Goal: Submit feedback/report problem: Submit feedback/report problem

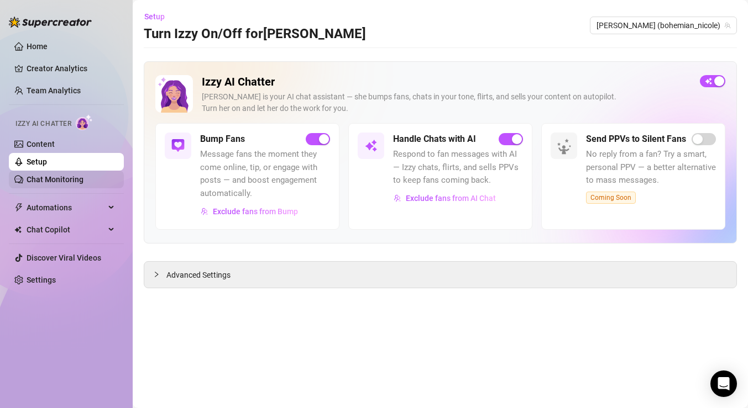
click at [56, 175] on link "Chat Monitoring" at bounding box center [55, 179] width 57 height 9
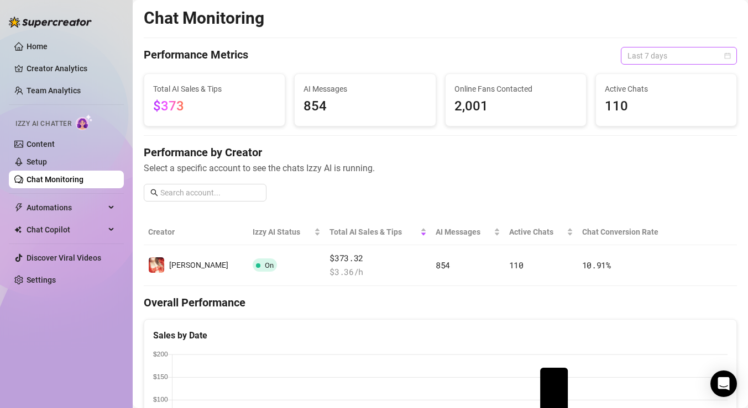
click at [722, 51] on span "Last 7 days" at bounding box center [678, 56] width 103 height 17
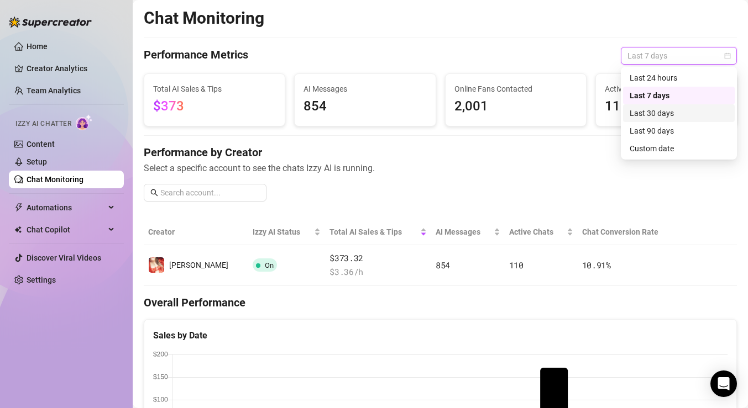
click at [693, 111] on div "Last 30 days" at bounding box center [678, 113] width 98 height 12
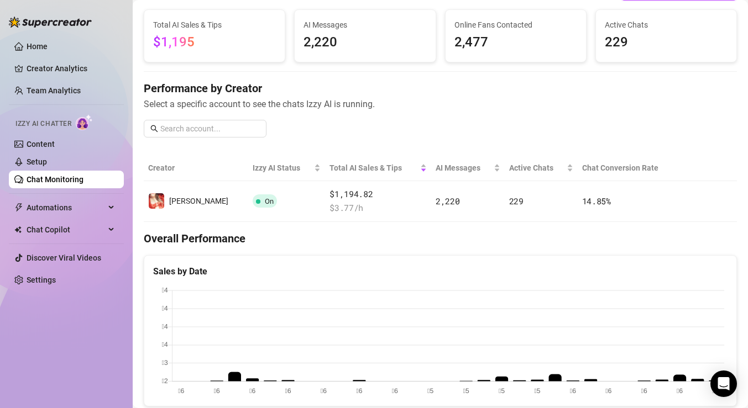
scroll to position [65, 0]
click at [51, 68] on link "Creator Analytics" at bounding box center [71, 69] width 88 height 18
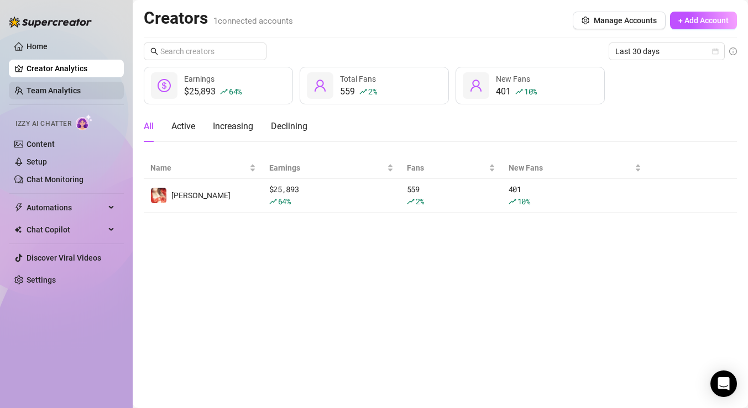
click at [57, 87] on link "Team Analytics" at bounding box center [54, 90] width 54 height 9
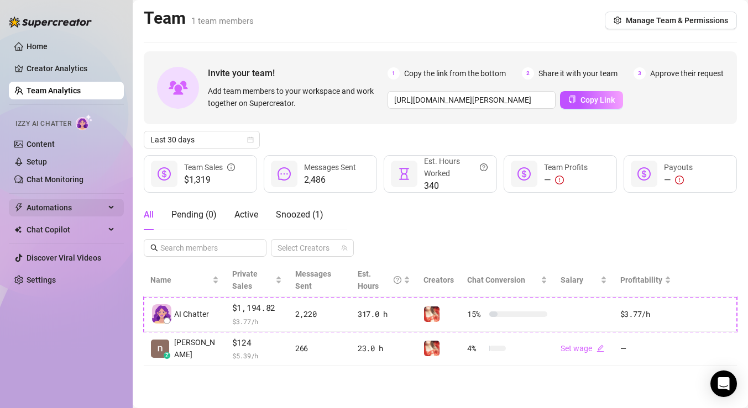
click at [112, 205] on div "Automations" at bounding box center [66, 208] width 115 height 18
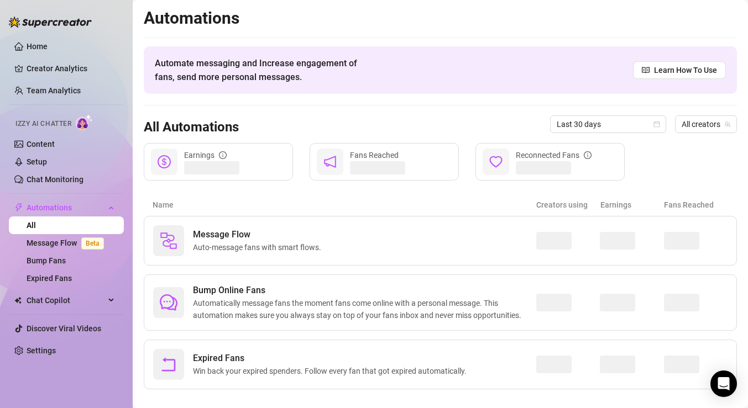
scroll to position [14, 0]
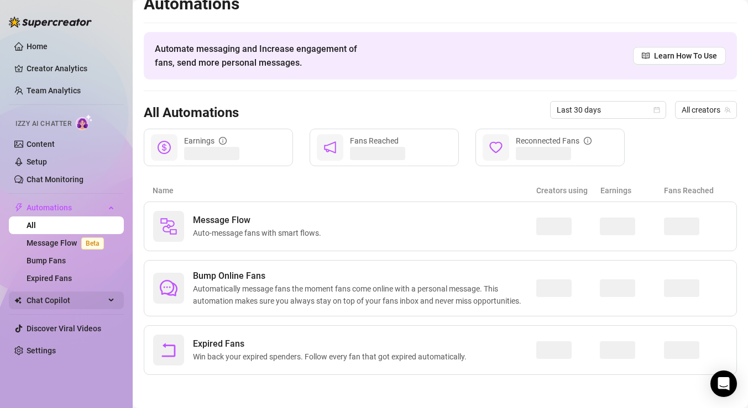
click at [64, 302] on span "Chat Copilot" at bounding box center [66, 301] width 78 height 18
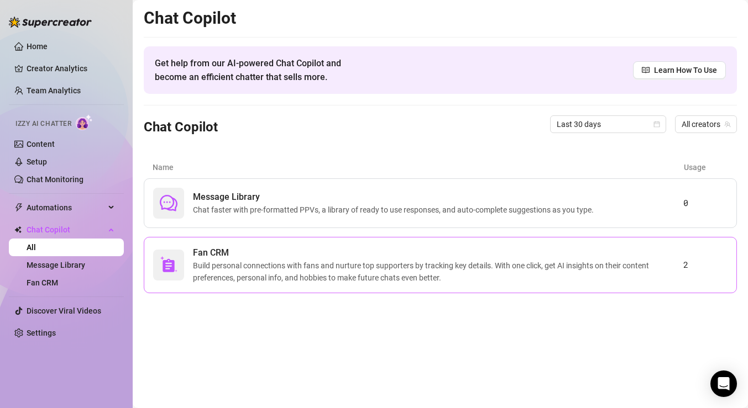
click at [300, 272] on span "Build personal connections with fans and nurture top supporters by tracking key…" at bounding box center [438, 272] width 490 height 24
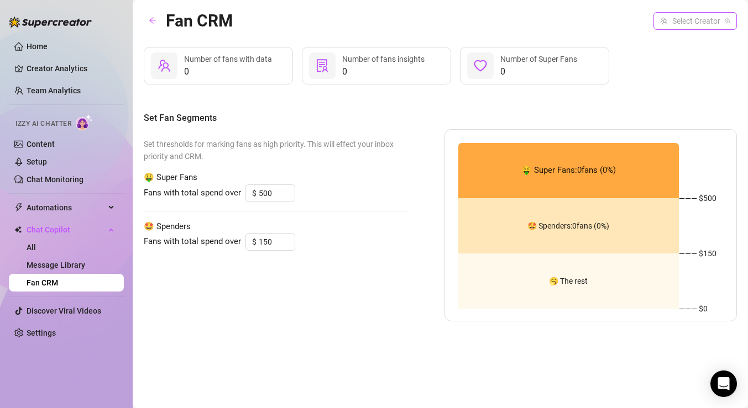
click at [708, 17] on input "search" at bounding box center [690, 21] width 60 height 17
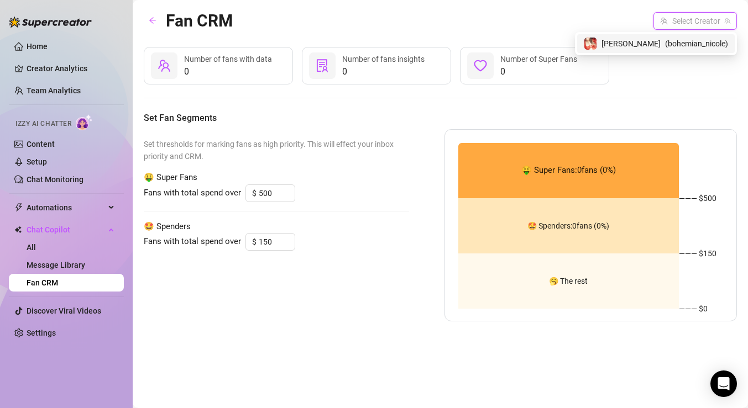
click at [686, 43] on span "( bohemian_nicole )" at bounding box center [696, 44] width 63 height 12
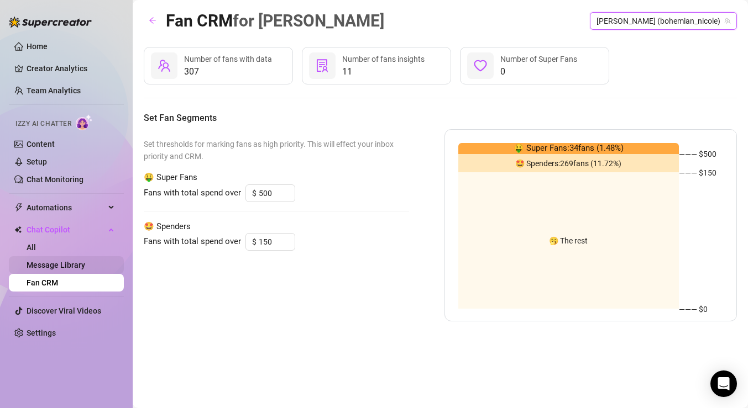
click at [78, 266] on link "Message Library" at bounding box center [56, 265] width 59 height 9
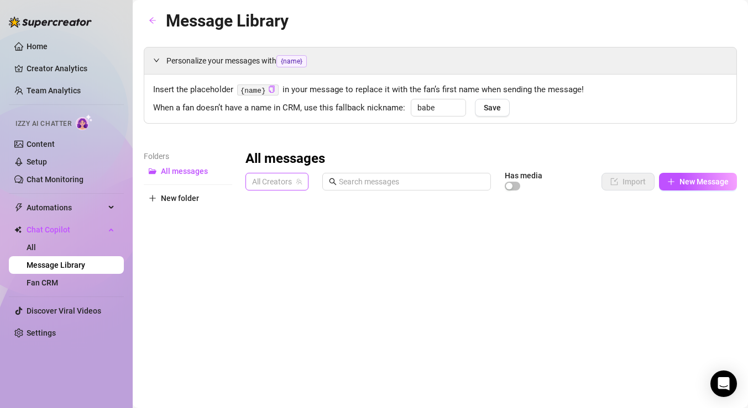
click at [293, 184] on span "All Creators" at bounding box center [277, 182] width 50 height 17
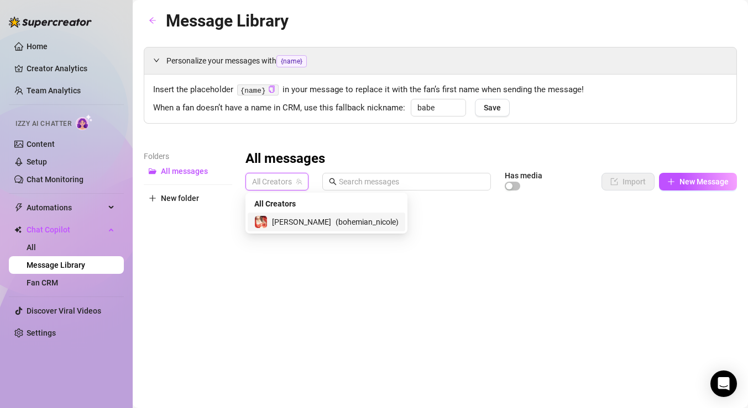
click at [286, 217] on span "[PERSON_NAME]" at bounding box center [301, 222] width 59 height 12
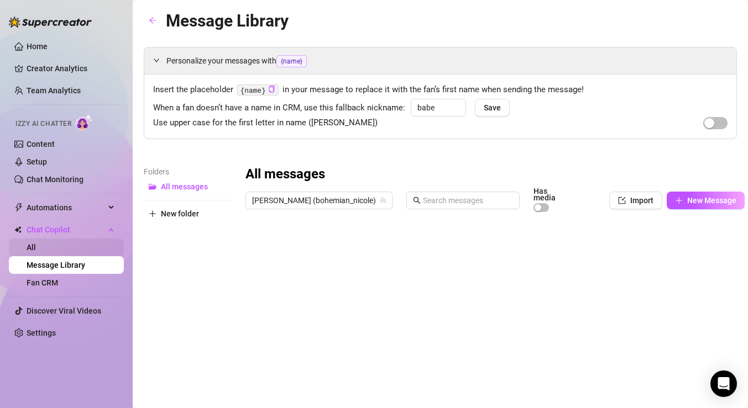
click at [36, 246] on link "All" at bounding box center [31, 247] width 9 height 9
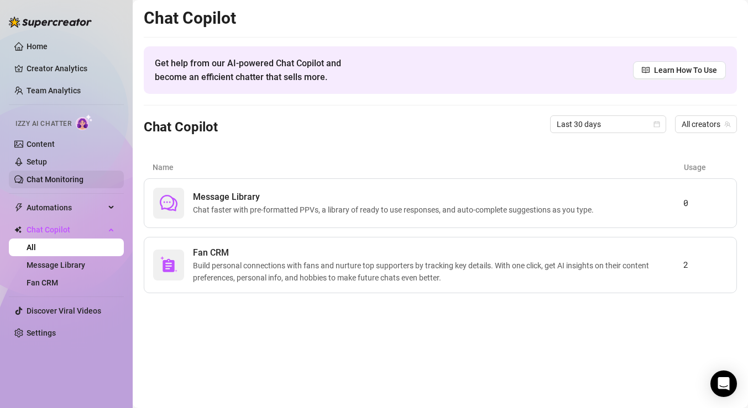
click at [72, 175] on link "Chat Monitoring" at bounding box center [55, 179] width 57 height 9
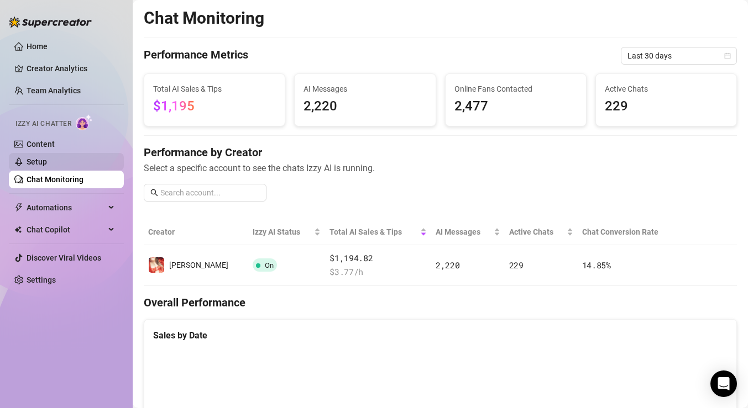
click at [47, 164] on link "Setup" at bounding box center [37, 162] width 20 height 9
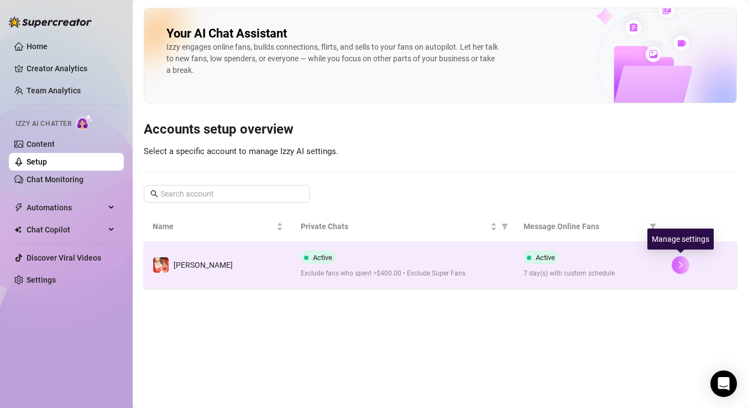
click at [685, 263] on button "button" at bounding box center [680, 265] width 18 height 18
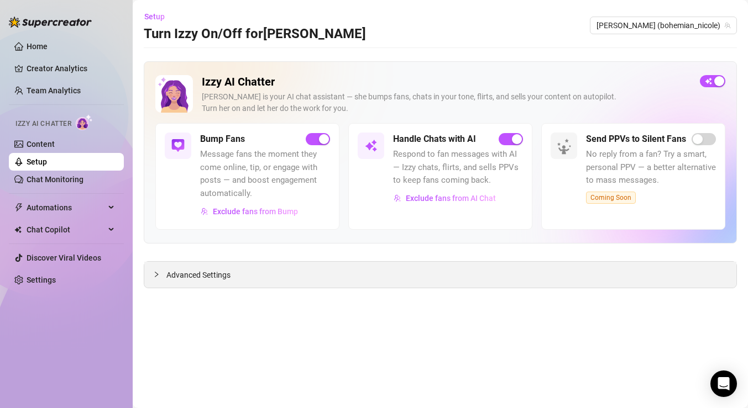
click at [562, 277] on div "Advanced Settings" at bounding box center [440, 275] width 592 height 26
click at [190, 274] on span "Advanced Settings" at bounding box center [198, 275] width 64 height 12
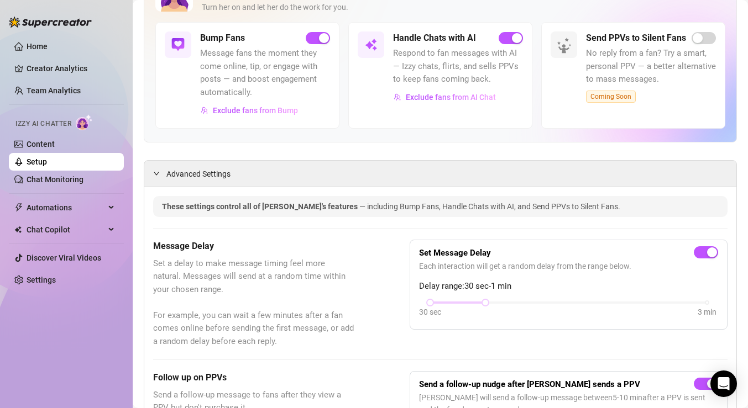
scroll to position [93, 0]
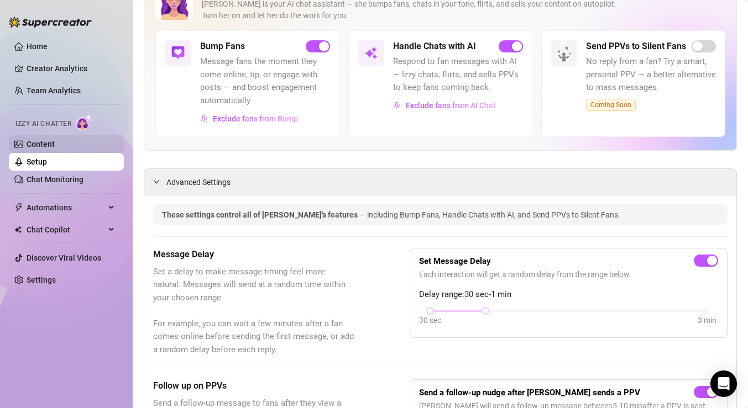
click at [46, 144] on link "Content" at bounding box center [41, 144] width 28 height 9
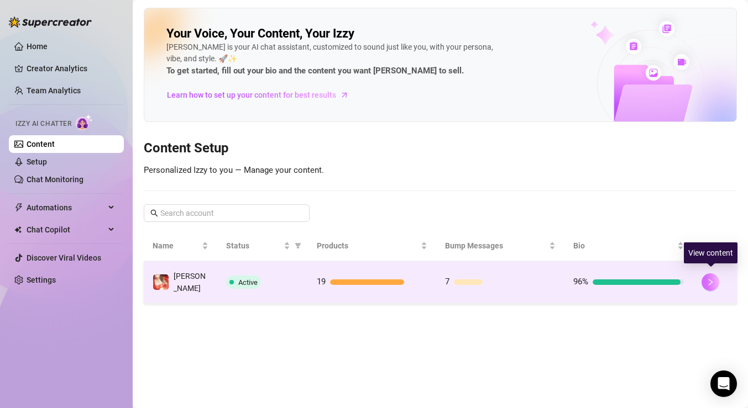
click at [703, 275] on button "button" at bounding box center [710, 283] width 18 height 18
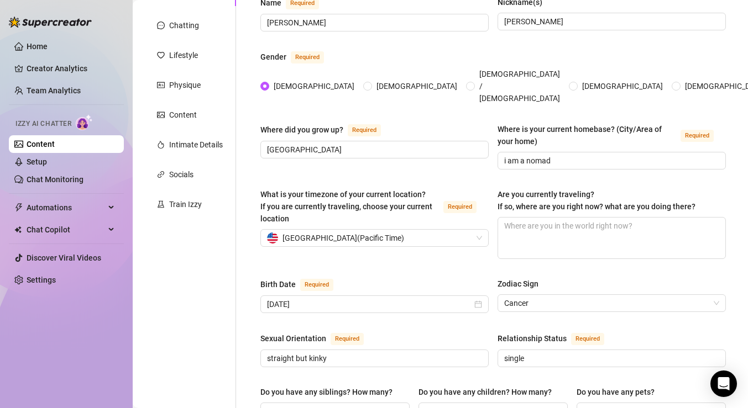
scroll to position [118, 0]
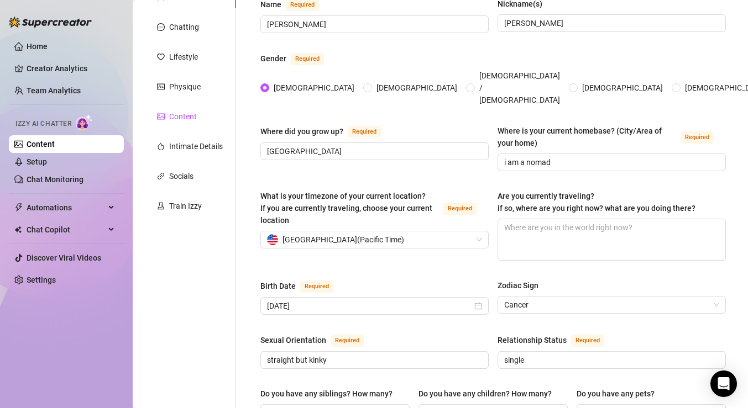
click at [180, 115] on div "Content" at bounding box center [183, 117] width 28 height 12
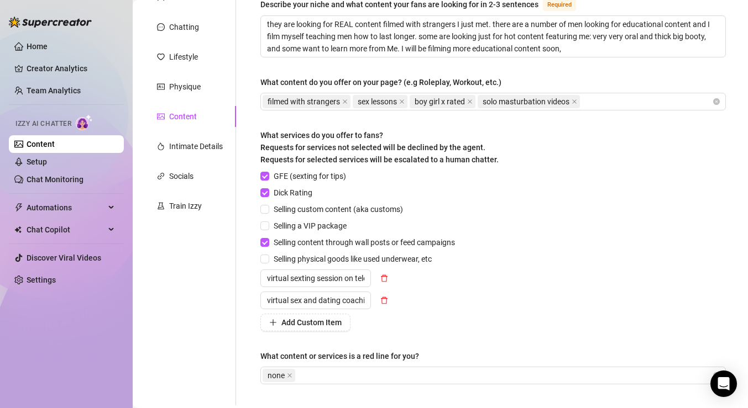
scroll to position [212, 0]
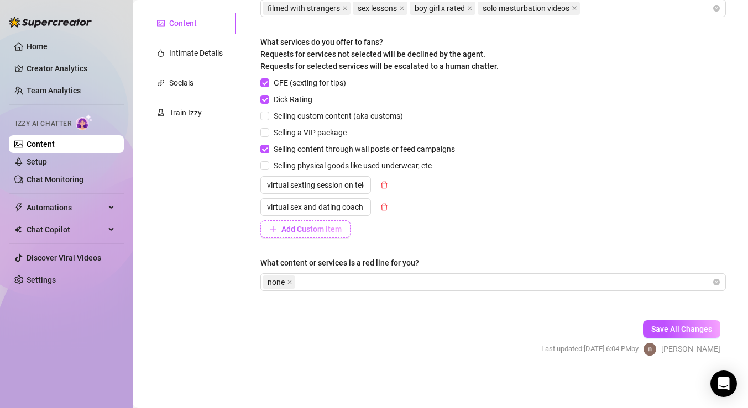
click at [313, 229] on span "Add Custom Item" at bounding box center [311, 229] width 60 height 9
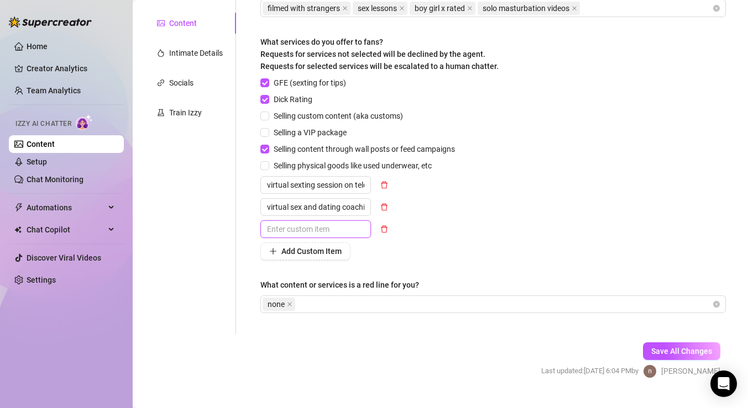
click at [310, 228] on input "text" at bounding box center [315, 230] width 111 height 18
type input "live video call on telegram $160 10 mins - paid by tip on telegram. username is…"
click at [655, 345] on button "Save All Changes" at bounding box center [681, 352] width 77 height 18
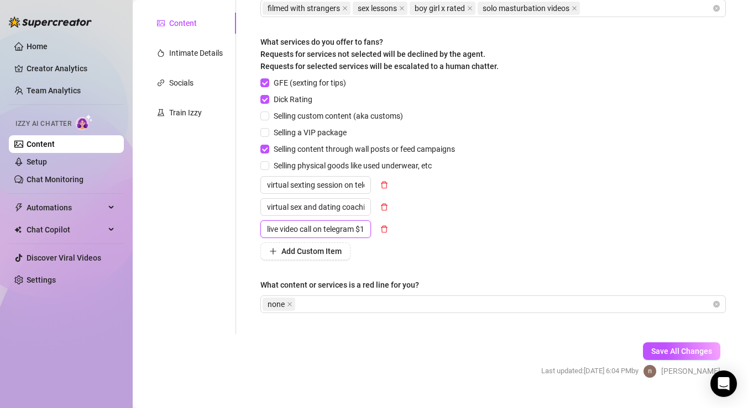
click at [330, 232] on input "live video call on telegram $160 10 mins - paid by tip on telegram. username is…" at bounding box center [315, 230] width 111 height 18
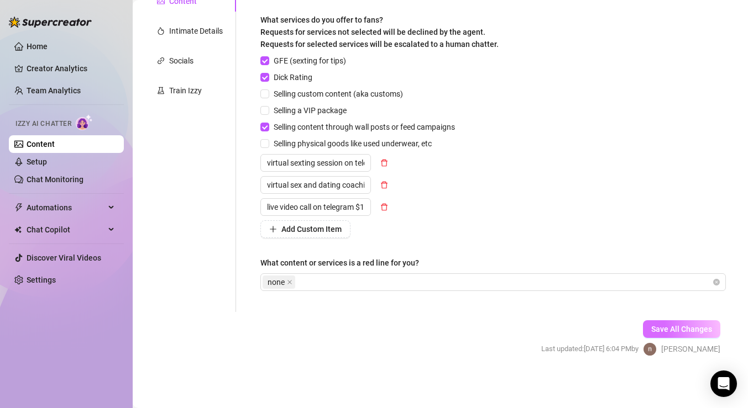
click at [684, 325] on span "Save All Changes" at bounding box center [681, 329] width 61 height 9
click at [667, 330] on span "Save All Changes" at bounding box center [681, 329] width 61 height 9
click at [694, 326] on span "Save All Changes" at bounding box center [681, 329] width 61 height 9
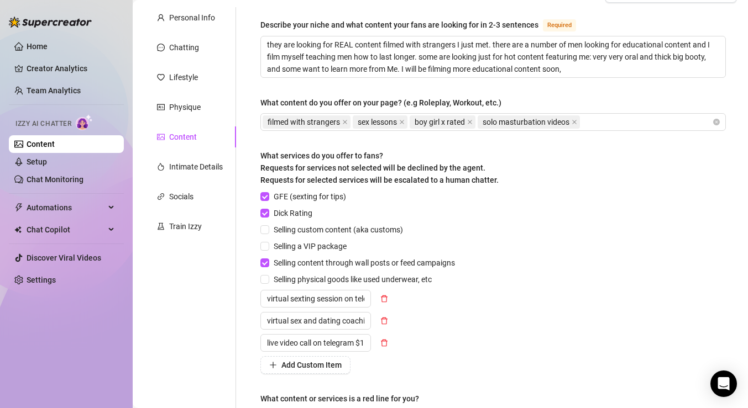
scroll to position [82, 0]
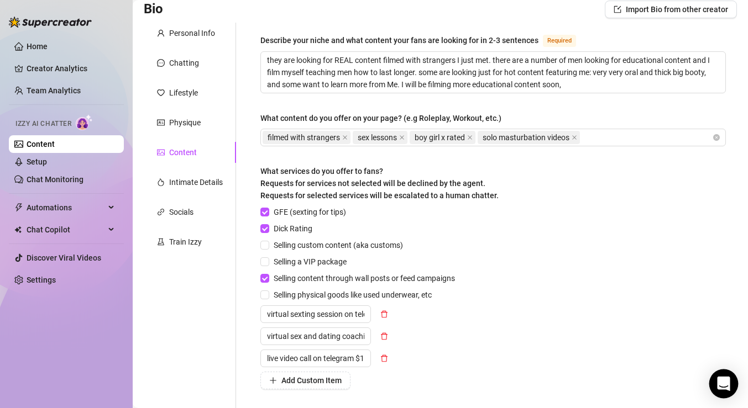
click at [722, 381] on icon "Open Intercom Messenger" at bounding box center [723, 384] width 13 height 14
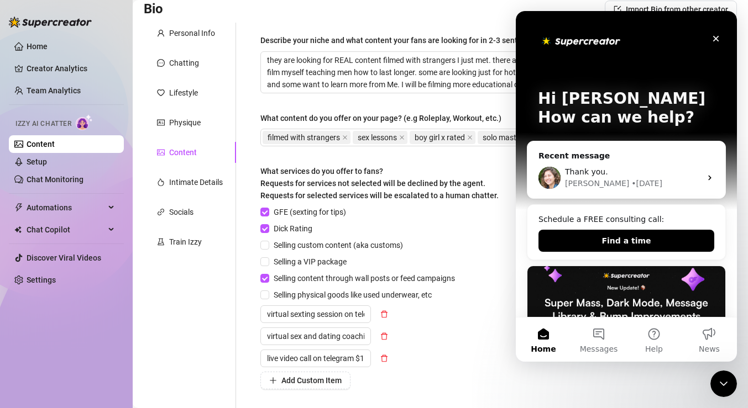
scroll to position [0, 0]
click at [601, 331] on button "Messages" at bounding box center [598, 340] width 55 height 44
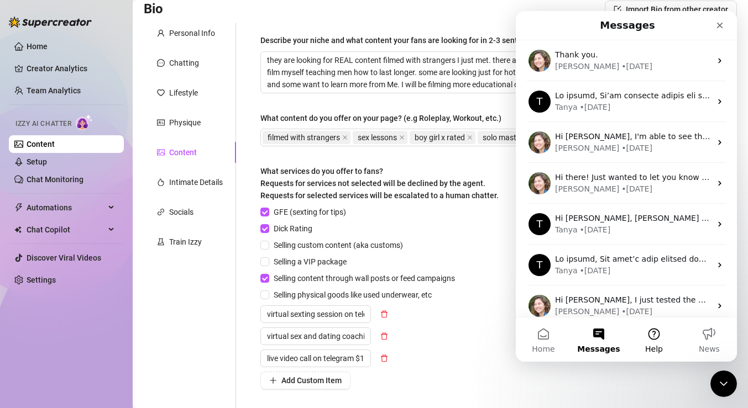
click at [662, 330] on button "Help" at bounding box center [653, 340] width 55 height 44
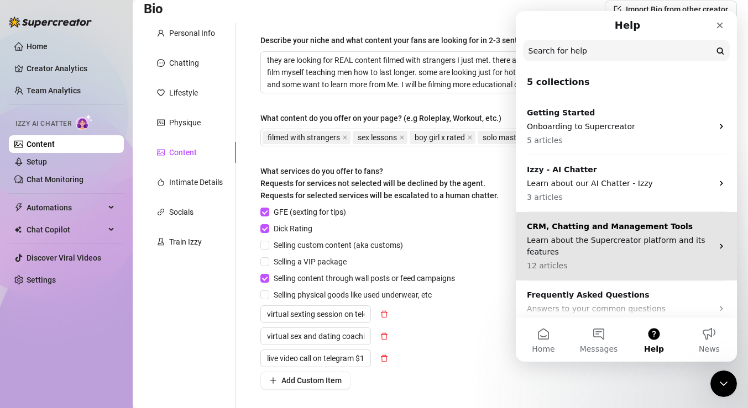
scroll to position [77, 0]
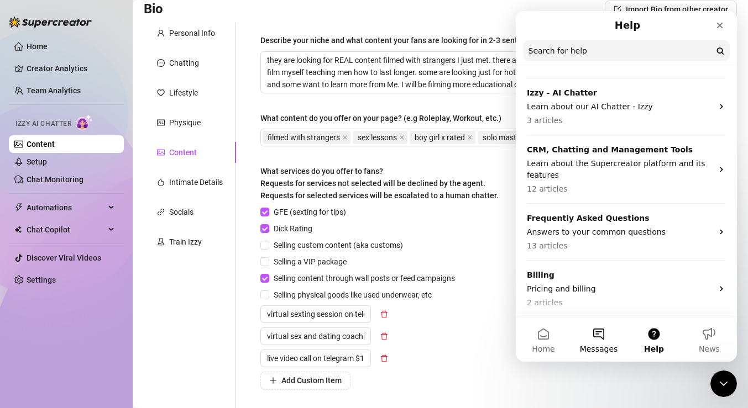
click at [602, 335] on button "Messages" at bounding box center [598, 340] width 55 height 44
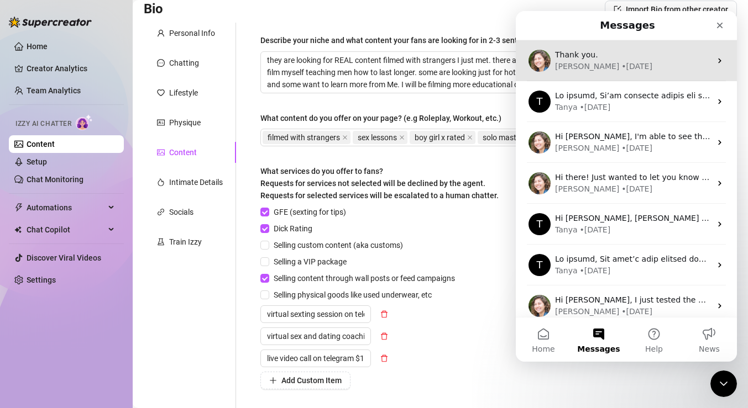
click at [719, 64] on icon "Intercom messenger" at bounding box center [719, 60] width 9 height 9
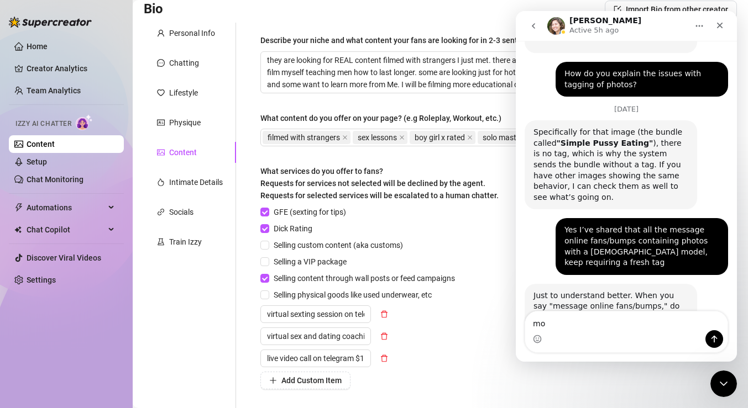
scroll to position [2363, 0]
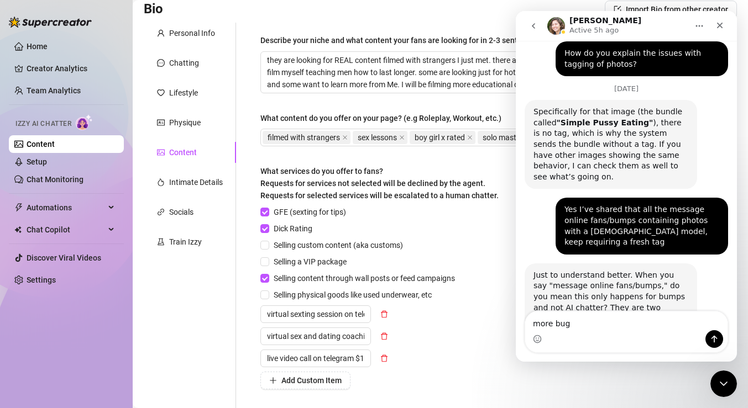
type textarea "more bugs"
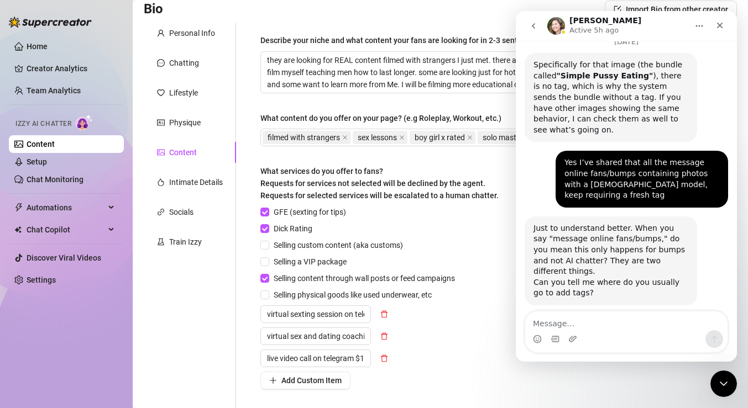
scroll to position [2411, 0]
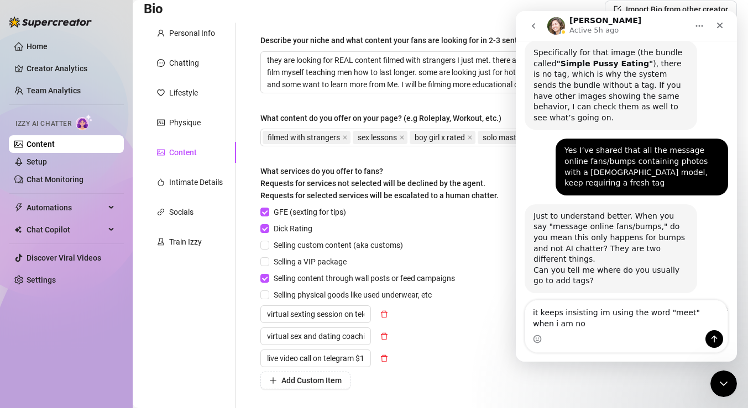
type textarea "it keeps insisting im using the word "meet" when i am not"
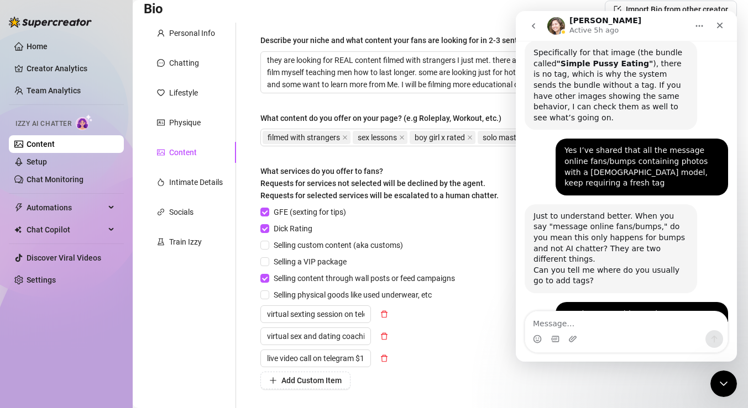
scroll to position [2447, 0]
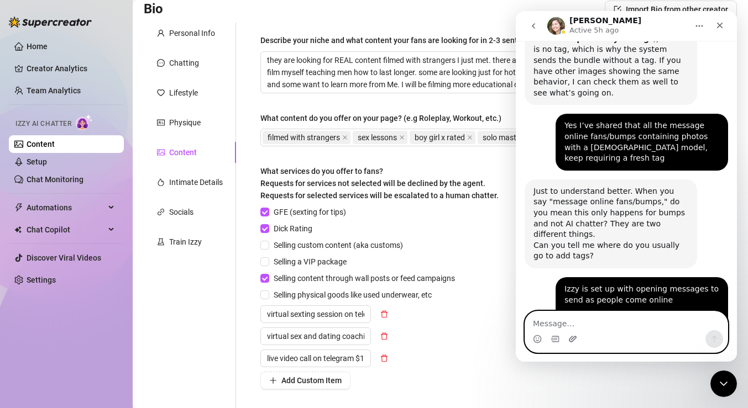
click at [570, 339] on icon "Upload attachment" at bounding box center [572, 339] width 9 height 9
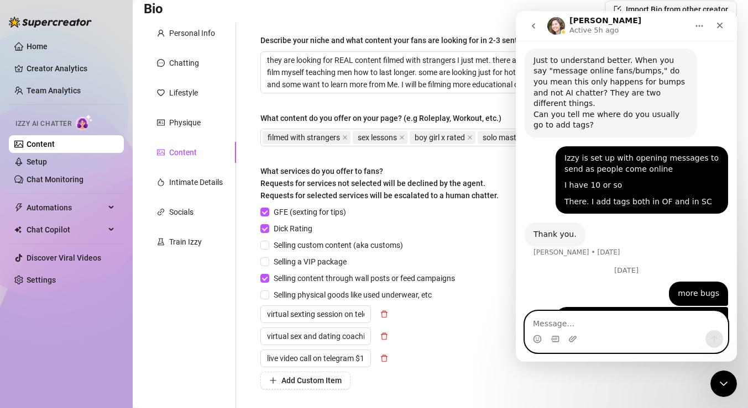
scroll to position [84, 0]
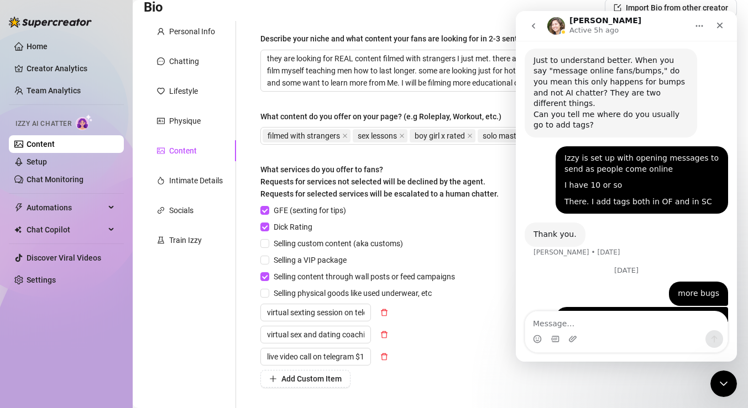
click at [717, 350] on img "nicole says…" at bounding box center [645, 408] width 148 height 117
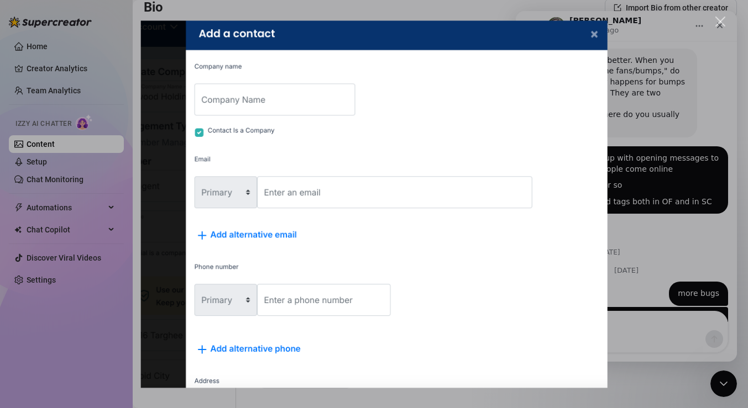
click at [731, 22] on div "Intercom messenger" at bounding box center [374, 204] width 748 height 408
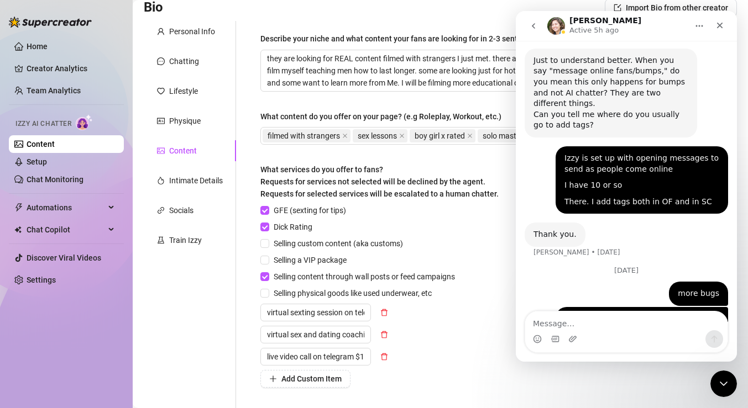
click at [582, 350] on img "nicole says…" at bounding box center [645, 408] width 148 height 117
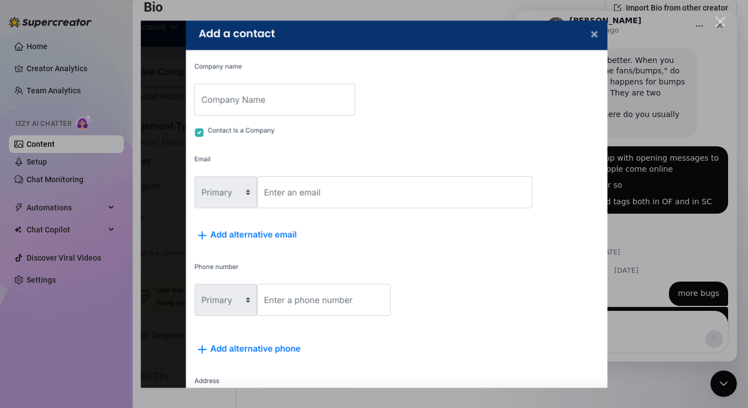
click at [718, 20] on div "Close" at bounding box center [720, 22] width 11 height 11
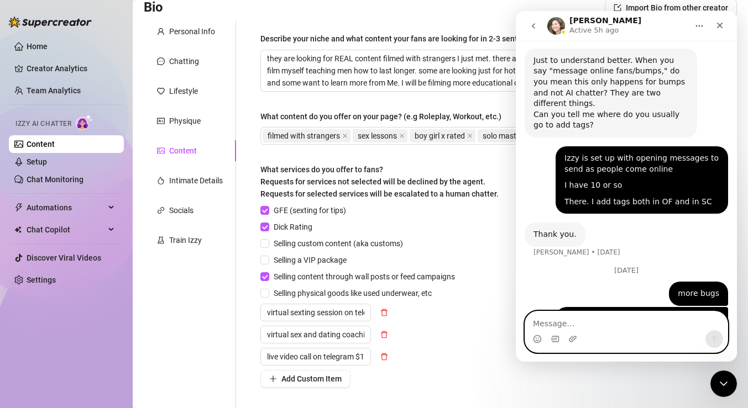
click at [544, 322] on textarea "Message…" at bounding box center [626, 321] width 202 height 19
type textarea "wrong image"
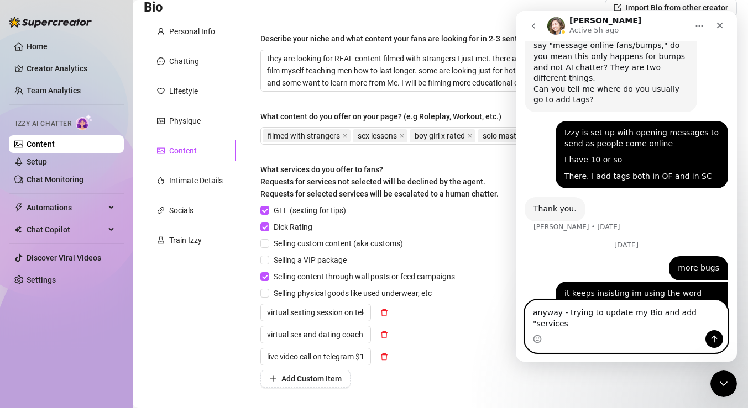
type textarea "anyway - trying to update my Bio and add "services""
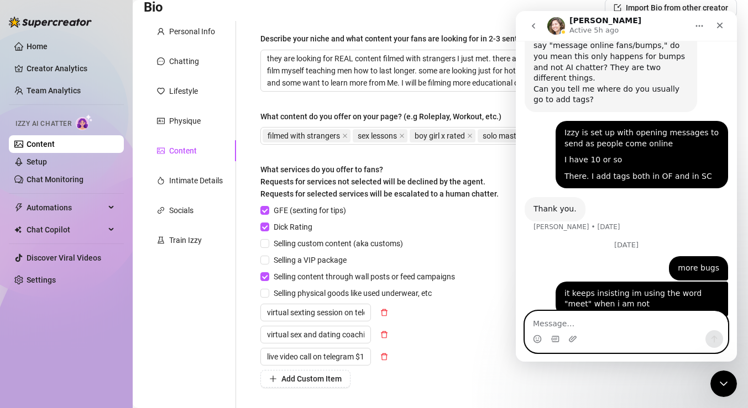
scroll to position [2639, 0]
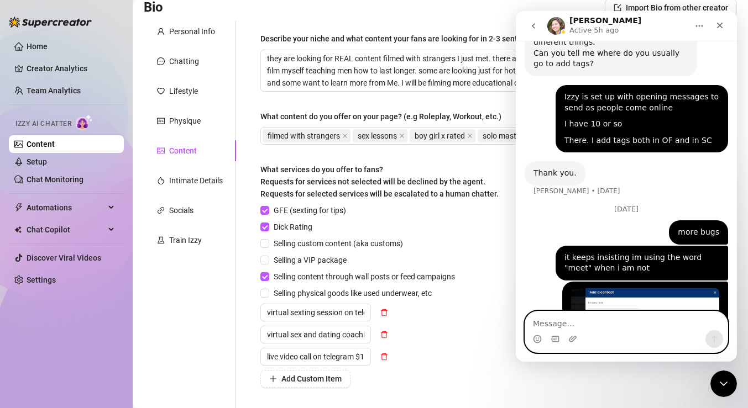
click at [567, 322] on textarea "Message…" at bounding box center [626, 321] width 202 height 19
type textarea "this happened [DATE] as well"
click at [715, 333] on button "Send a message…" at bounding box center [714, 339] width 18 height 18
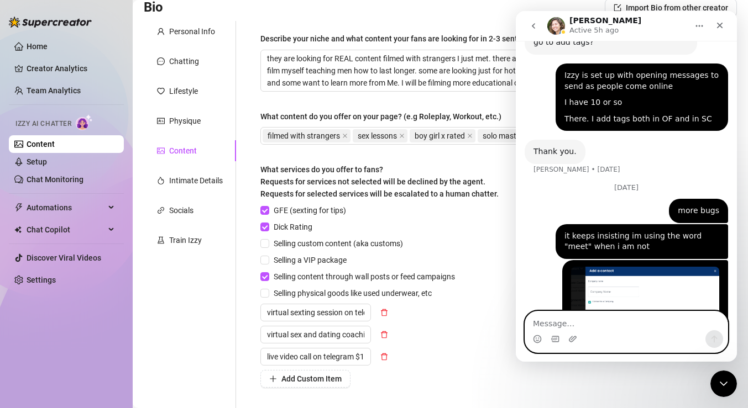
scroll to position [2664, 0]
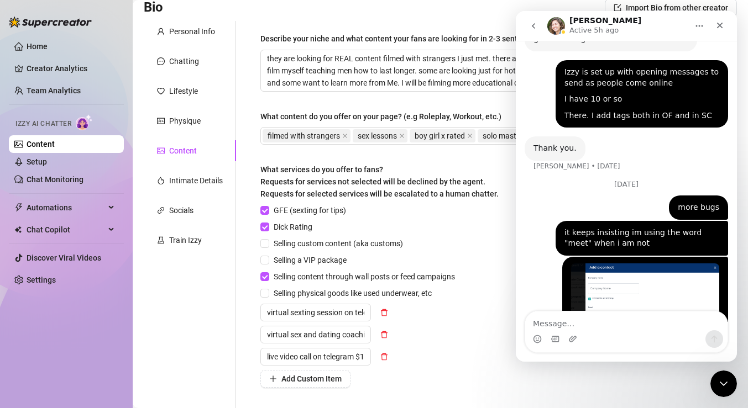
click at [579, 339] on div "Intercom messenger" at bounding box center [626, 339] width 202 height 18
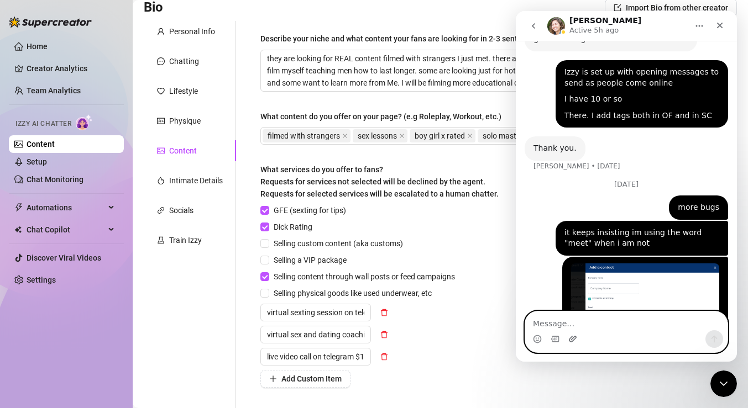
click at [573, 339] on icon "Upload attachment" at bounding box center [572, 339] width 9 height 9
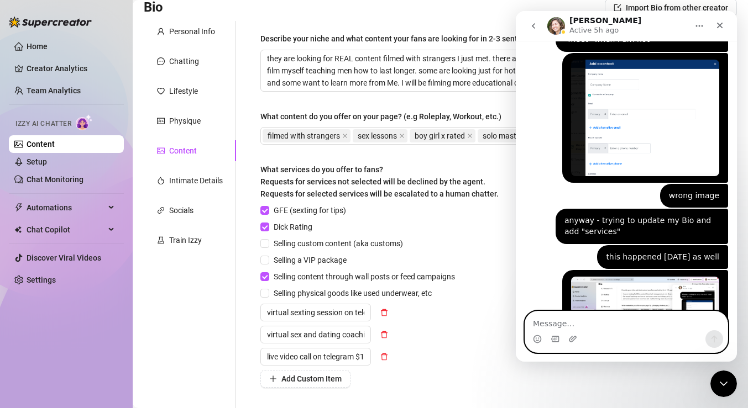
scroll to position [2871, 0]
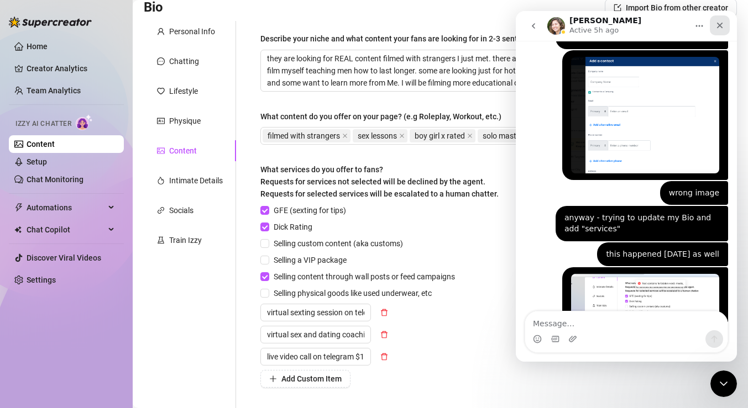
click at [717, 24] on icon "Close" at bounding box center [719, 25] width 9 height 9
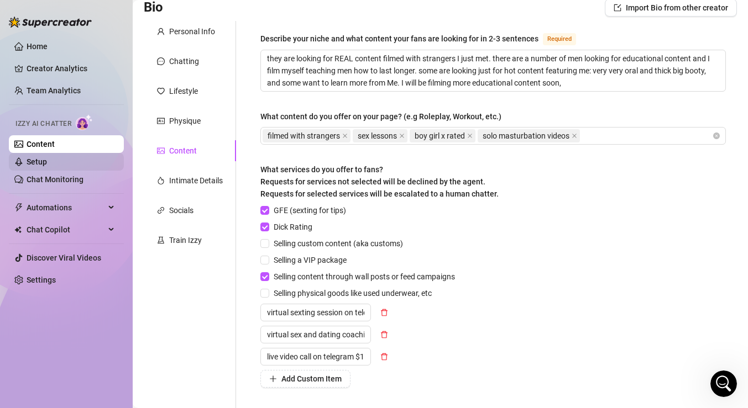
click at [37, 161] on link "Setup" at bounding box center [37, 162] width 20 height 9
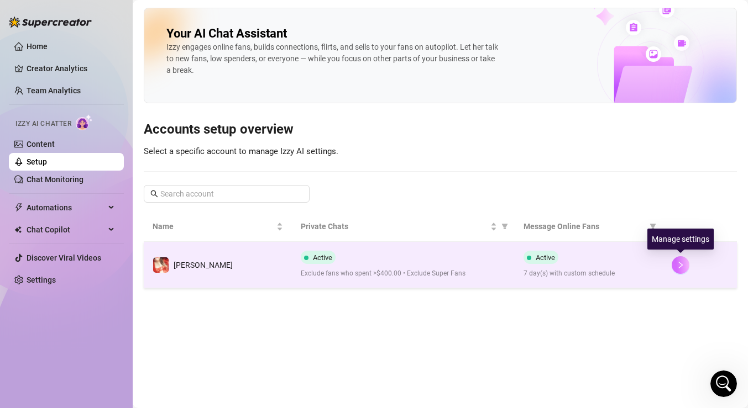
click at [681, 263] on icon "right" at bounding box center [680, 265] width 8 height 8
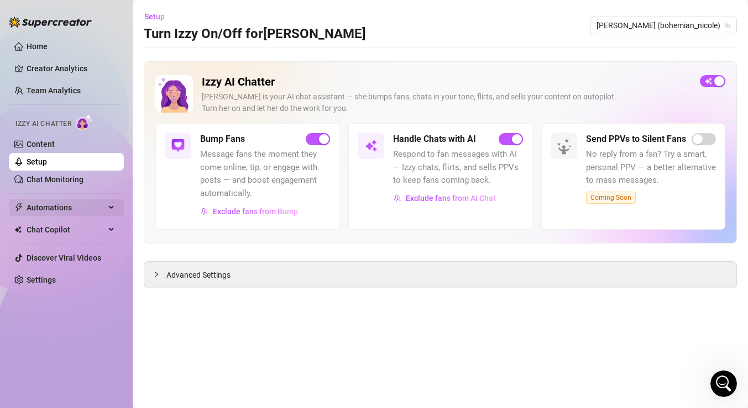
click at [112, 208] on icon at bounding box center [112, 208] width 6 height 0
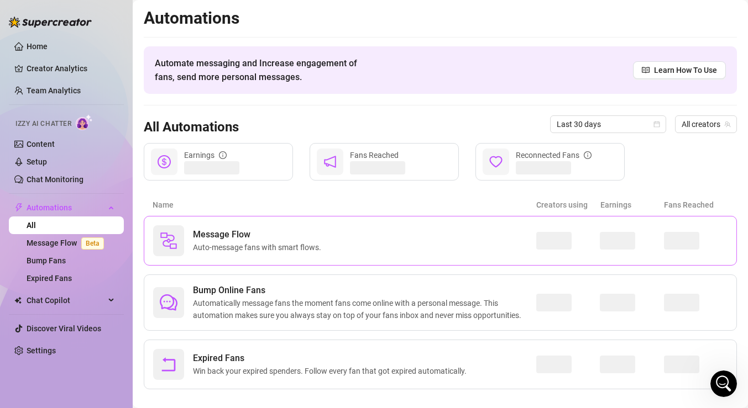
scroll to position [14, 0]
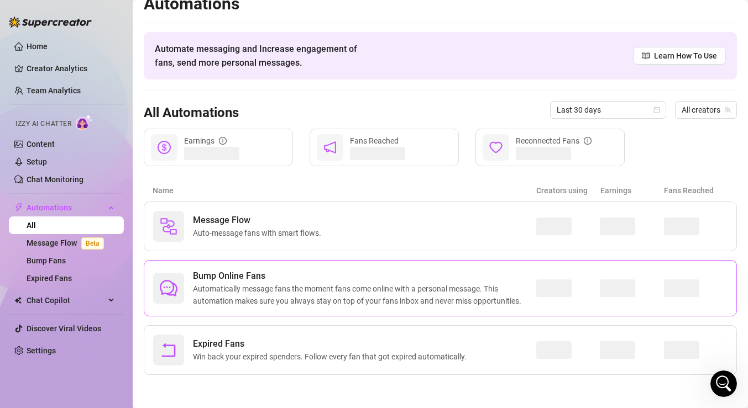
click at [439, 277] on span "Bump Online Fans" at bounding box center [364, 276] width 343 height 13
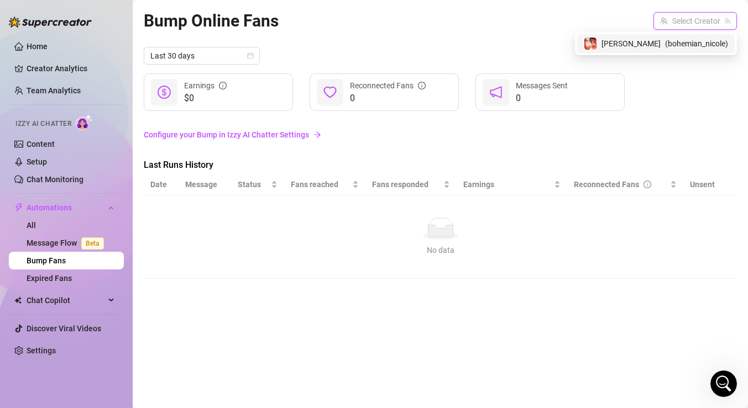
click at [700, 18] on input "search" at bounding box center [690, 21] width 60 height 17
click at [680, 45] on span "( bohemian_nicole )" at bounding box center [696, 44] width 63 height 12
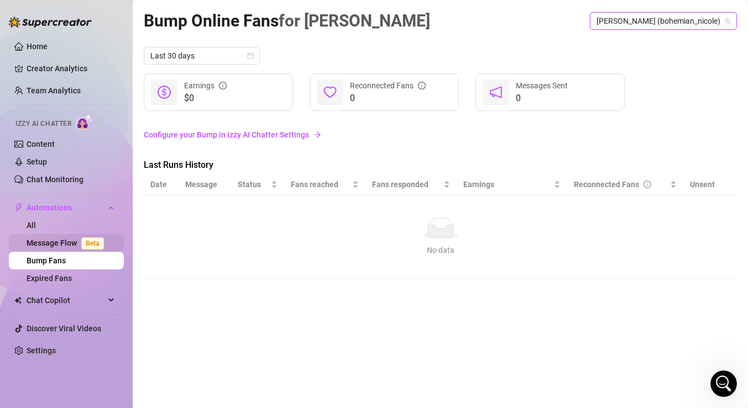
click at [68, 243] on link "Message Flow Beta" at bounding box center [68, 243] width 82 height 9
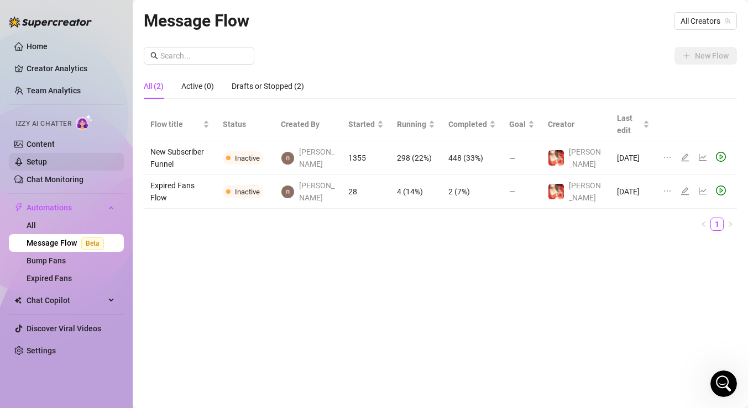
click at [47, 165] on link "Setup" at bounding box center [37, 162] width 20 height 9
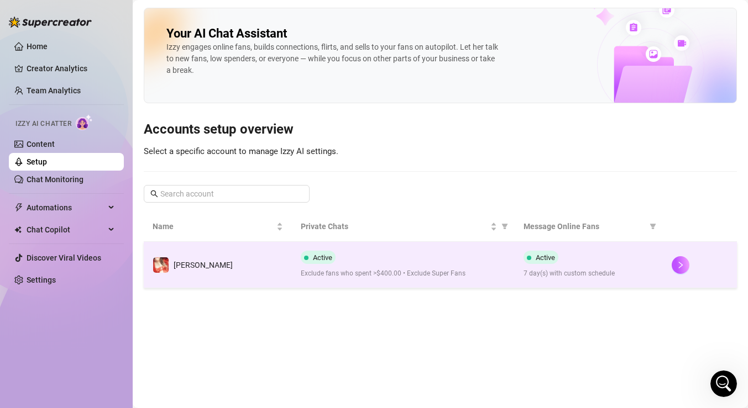
click at [272, 258] on td "[PERSON_NAME]" at bounding box center [218, 265] width 148 height 46
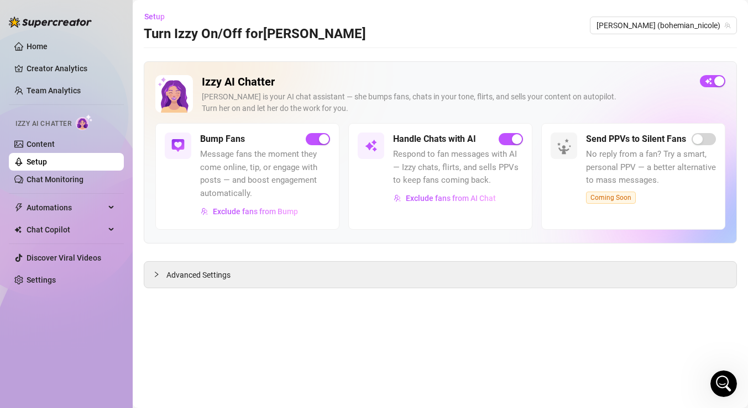
click at [272, 176] on span "Message fans the moment they come online, tip, or engage with posts — and boost…" at bounding box center [265, 174] width 130 height 52
click at [238, 145] on h5 "Bump Fans" at bounding box center [222, 139] width 45 height 13
click at [159, 270] on div at bounding box center [159, 275] width 13 height 12
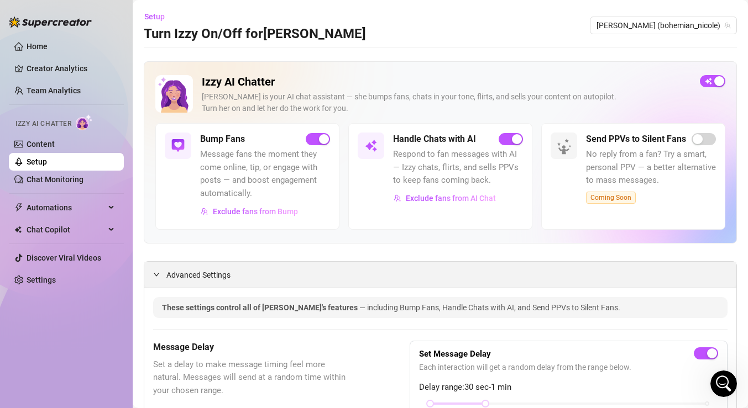
click at [180, 275] on span "Advanced Settings" at bounding box center [198, 275] width 64 height 12
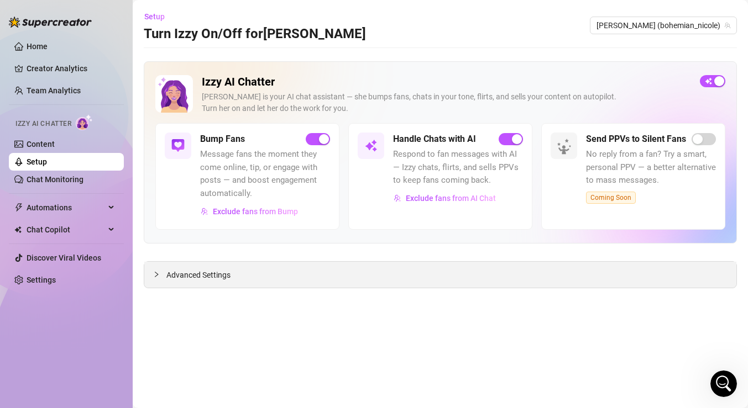
click at [180, 275] on span "Advanced Settings" at bounding box center [198, 275] width 64 height 12
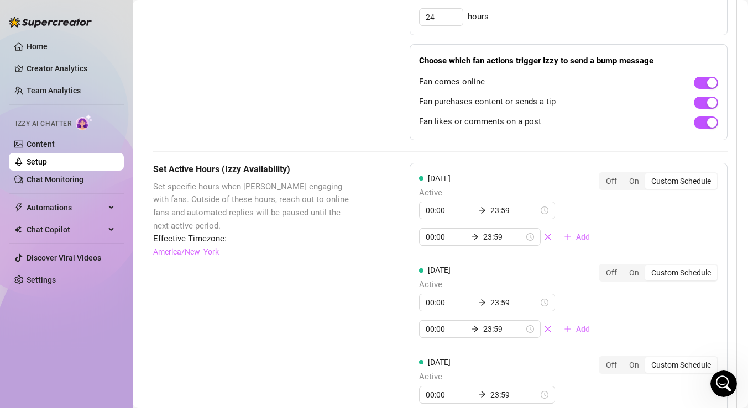
scroll to position [772, 0]
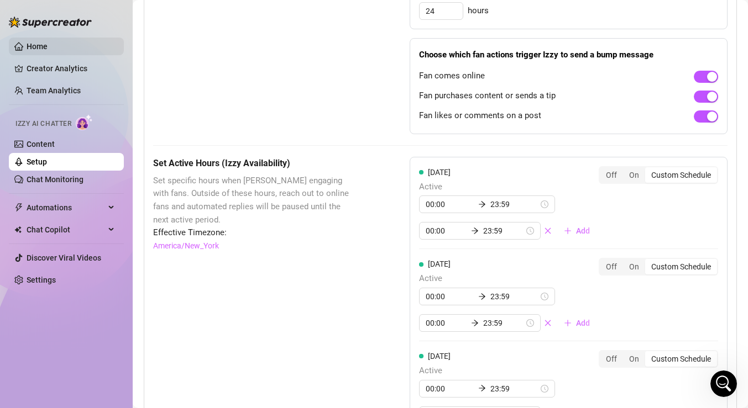
click at [36, 44] on link "Home" at bounding box center [37, 46] width 21 height 9
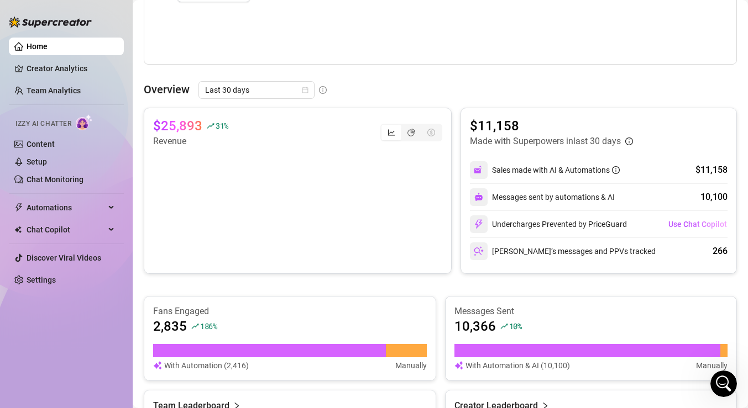
scroll to position [445, 0]
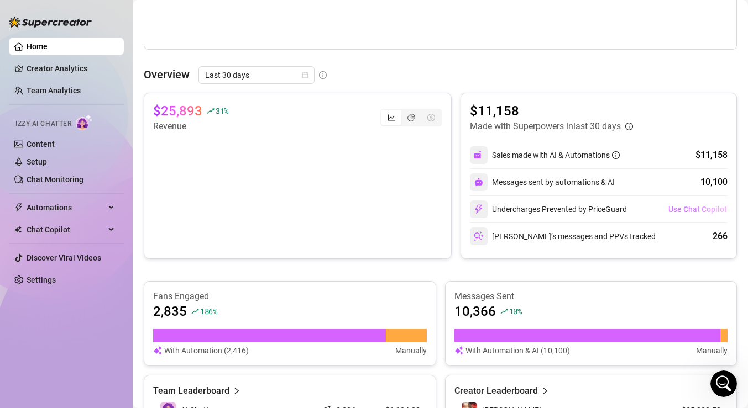
click at [691, 208] on span "Use Chat Copilot" at bounding box center [697, 209] width 59 height 9
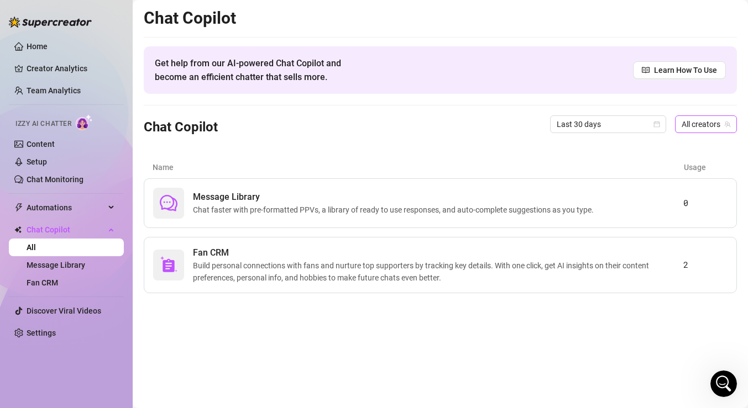
click at [693, 122] on span "All creators" at bounding box center [705, 124] width 49 height 17
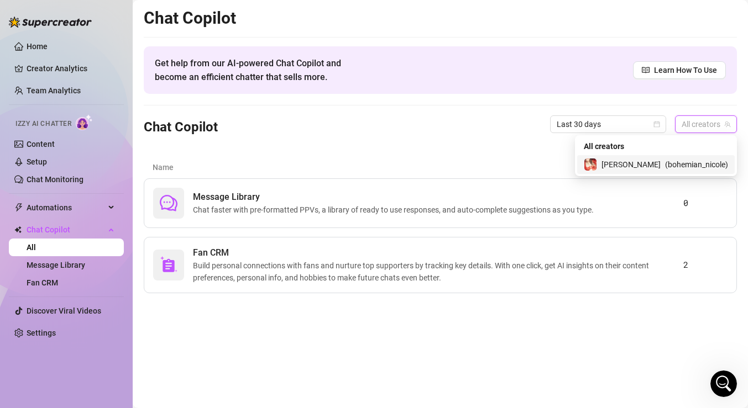
click at [675, 169] on span "( bohemian_nicole )" at bounding box center [696, 165] width 63 height 12
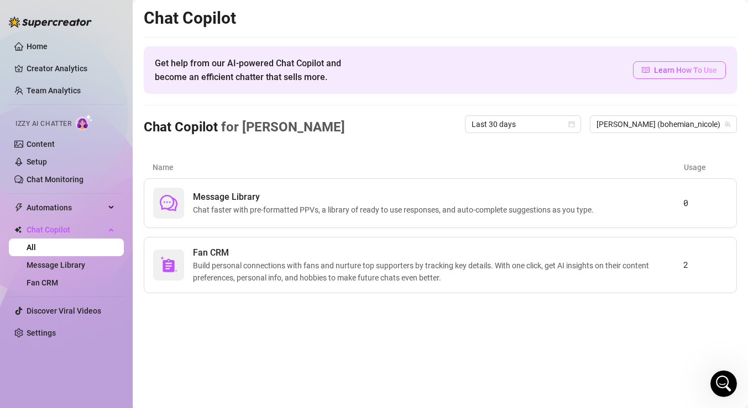
click at [675, 73] on span "Learn How To Use" at bounding box center [685, 70] width 63 height 12
click at [47, 333] on link "Settings" at bounding box center [41, 333] width 29 height 9
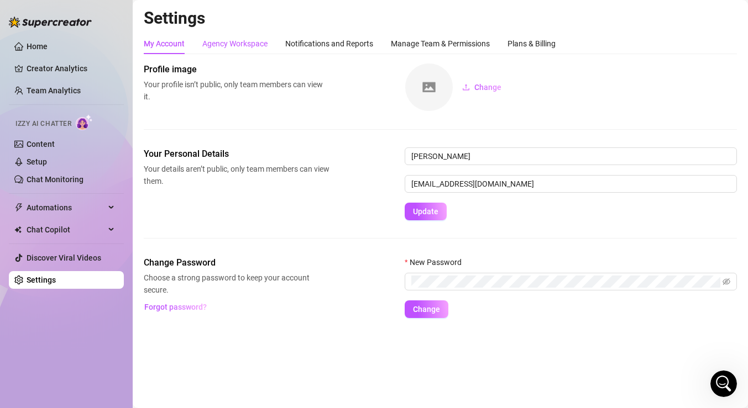
click at [234, 44] on div "Agency Workspace" at bounding box center [234, 44] width 65 height 12
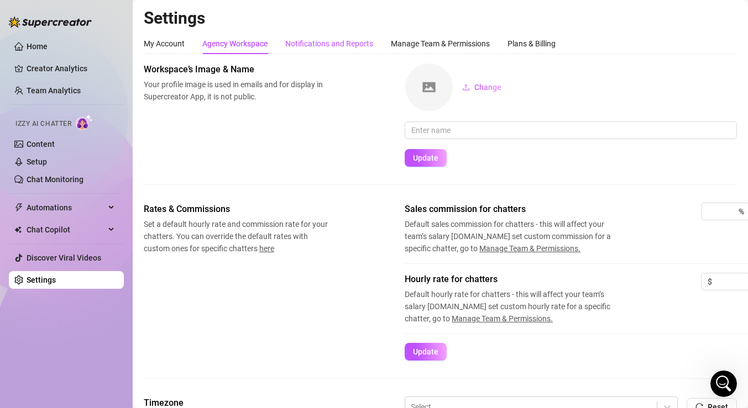
click at [341, 48] on div "Notifications and Reports" at bounding box center [329, 44] width 88 height 12
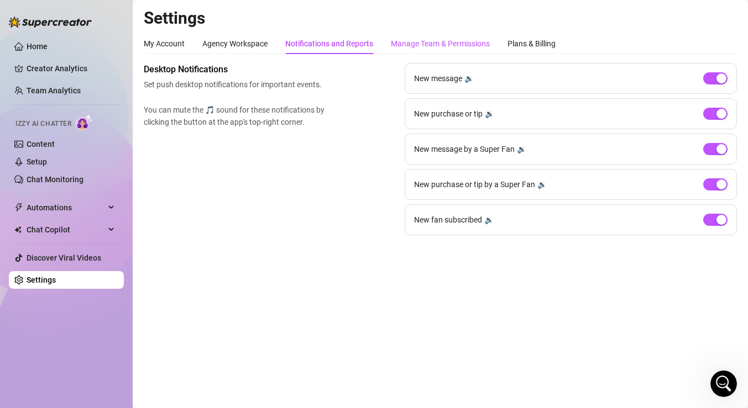
click at [444, 45] on div "Manage Team & Permissions" at bounding box center [440, 44] width 99 height 12
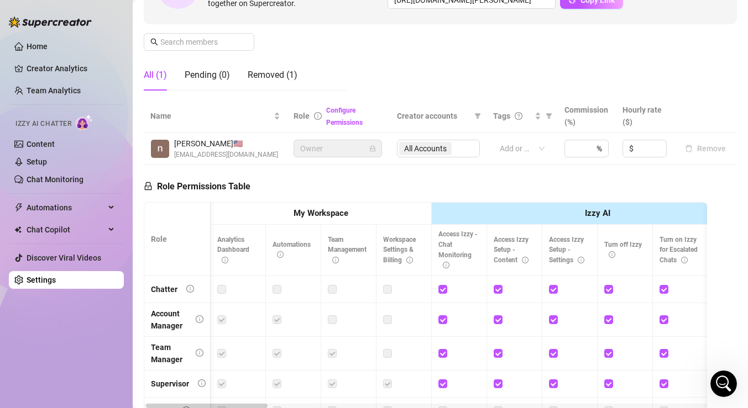
scroll to position [0, 8]
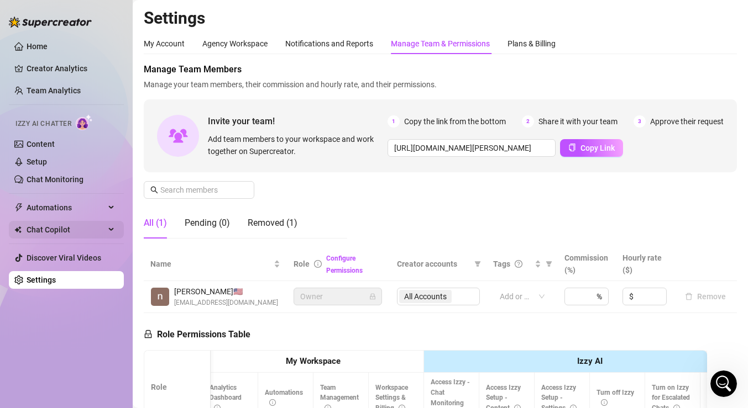
click at [64, 231] on span "Chat Copilot" at bounding box center [66, 230] width 78 height 18
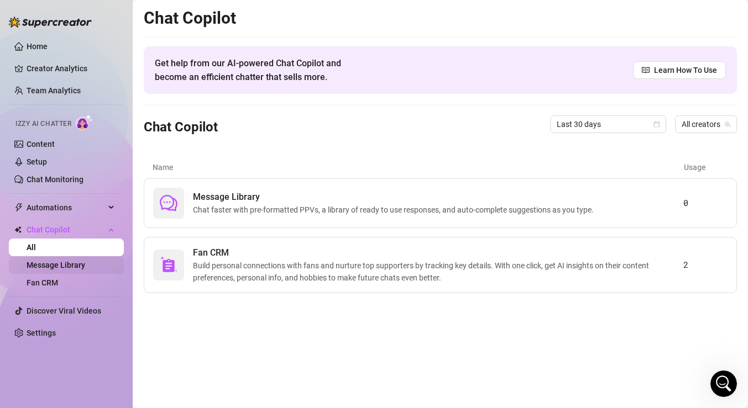
click at [81, 265] on link "Message Library" at bounding box center [56, 265] width 59 height 9
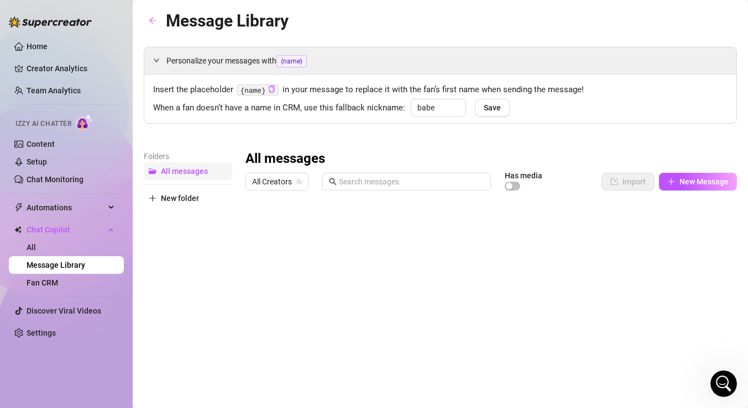
click at [174, 171] on span "All messages" at bounding box center [184, 171] width 47 height 9
click at [297, 186] on span "All Creators" at bounding box center [277, 182] width 50 height 17
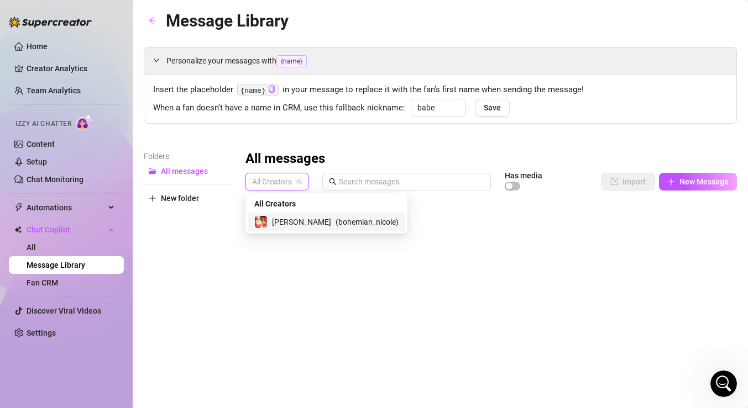
click at [295, 219] on div "[PERSON_NAME] ( bohemian_nicole )" at bounding box center [326, 222] width 144 height 13
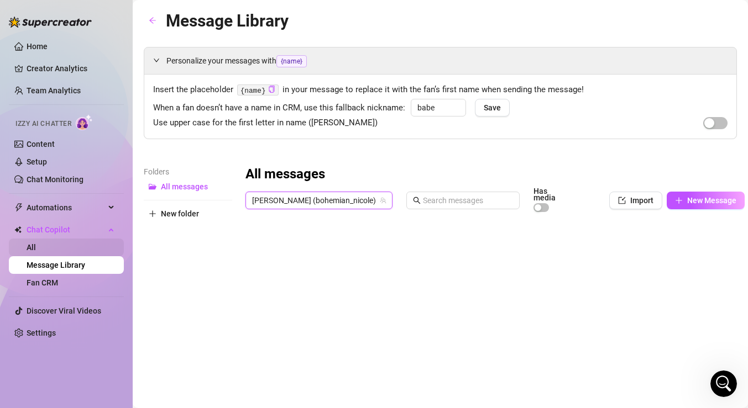
click at [36, 247] on link "All" at bounding box center [31, 247] width 9 height 9
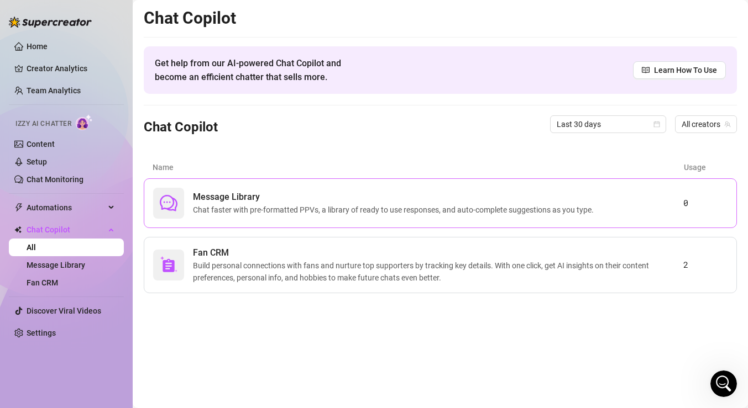
click at [182, 211] on div at bounding box center [168, 203] width 31 height 31
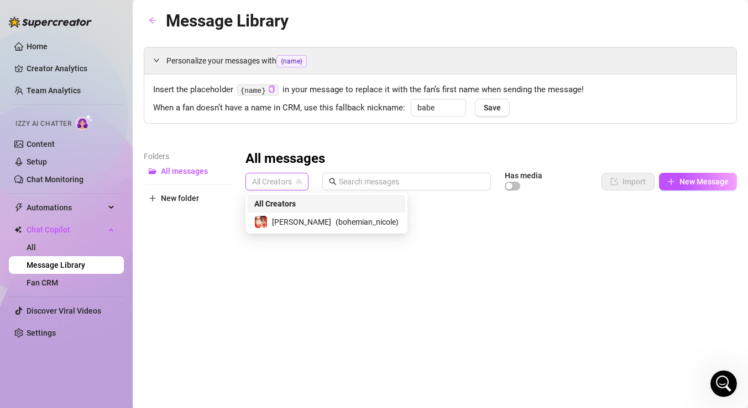
click at [267, 183] on span "All Creators" at bounding box center [277, 182] width 50 height 17
click at [270, 224] on div "[PERSON_NAME] ( bohemian_nicole )" at bounding box center [326, 222] width 144 height 13
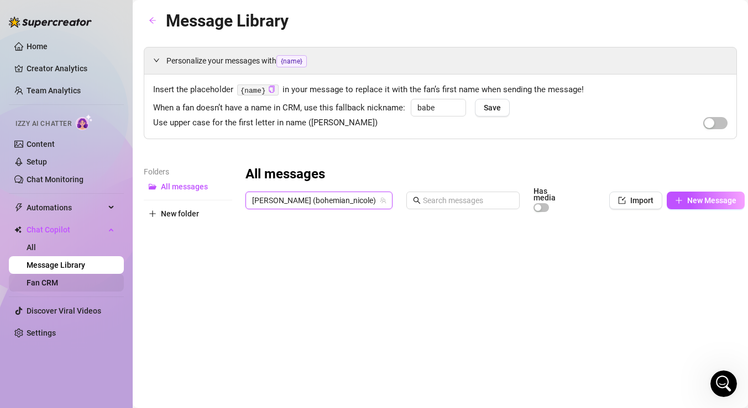
click at [58, 282] on link "Fan CRM" at bounding box center [43, 283] width 32 height 9
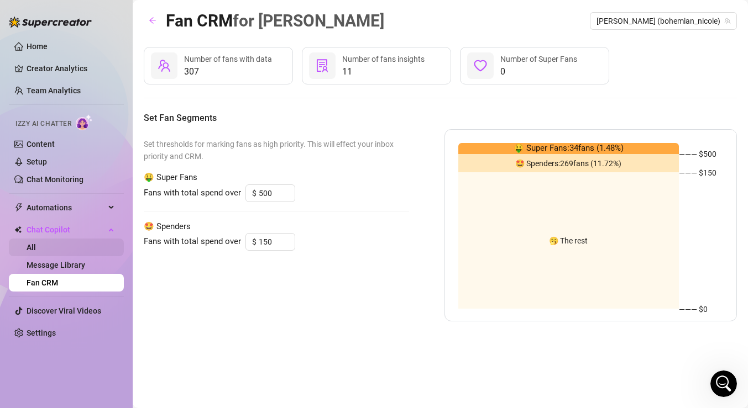
click at [36, 248] on link "All" at bounding box center [31, 247] width 9 height 9
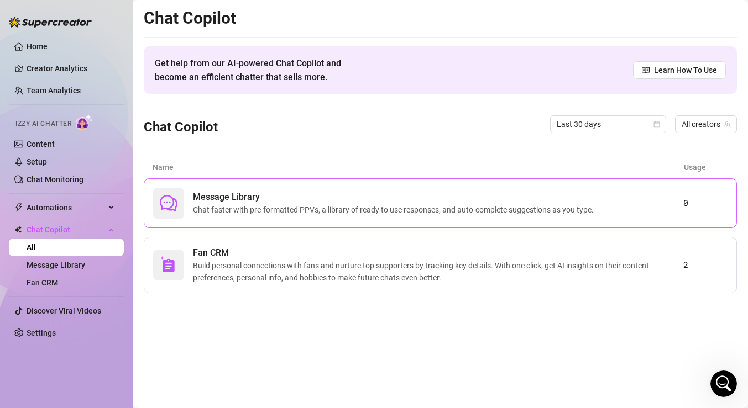
click at [177, 213] on div at bounding box center [168, 203] width 31 height 31
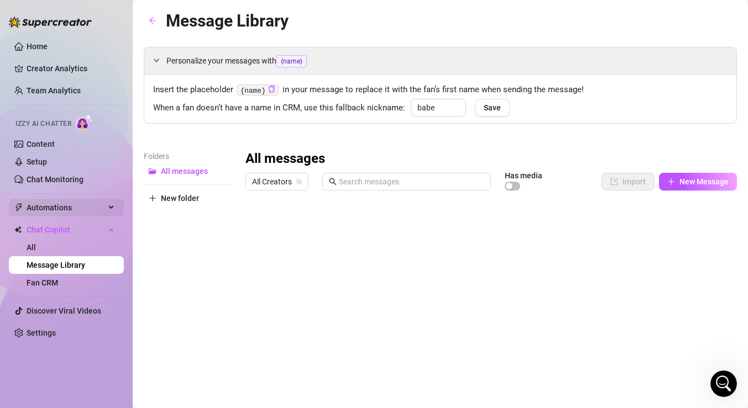
click at [69, 205] on span "Automations" at bounding box center [66, 208] width 78 height 18
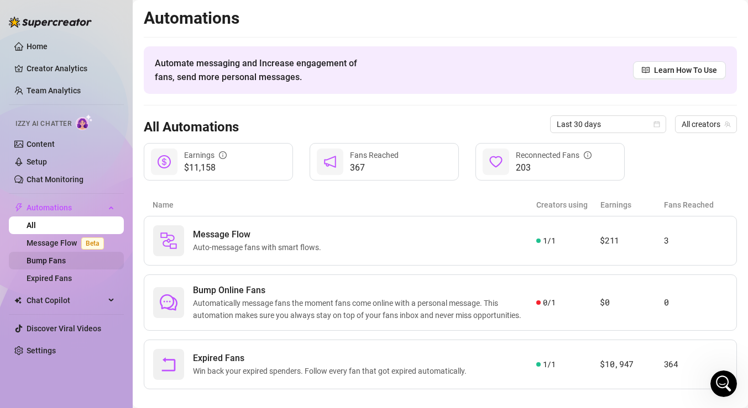
click at [62, 260] on link "Bump Fans" at bounding box center [46, 260] width 39 height 9
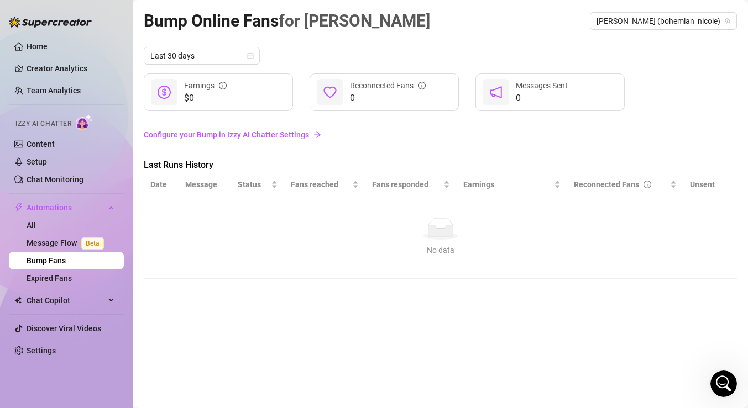
click at [309, 136] on link "Configure your Bump in Izzy AI Chatter Settings" at bounding box center [440, 135] width 593 height 12
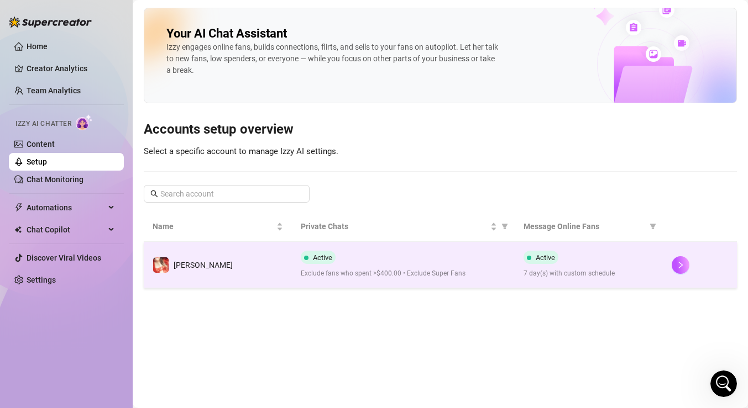
click at [460, 256] on div "Active Exclude fans who spent >$400.00 • Exclude Super Fans" at bounding box center [403, 265] width 204 height 28
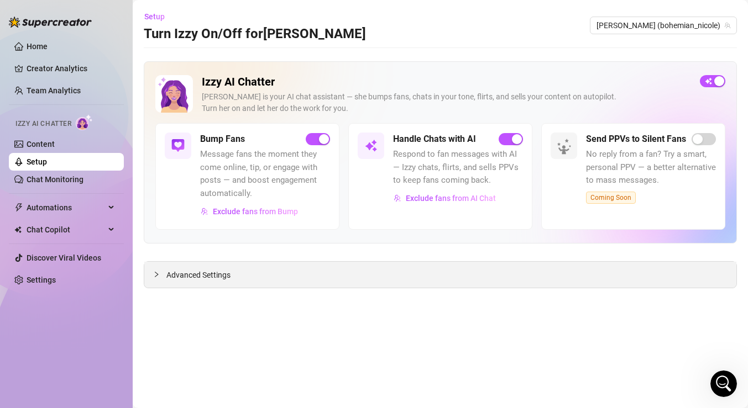
click at [398, 262] on div "Advanced Settings" at bounding box center [440, 275] width 592 height 26
click at [158, 14] on span "Setup" at bounding box center [154, 16] width 20 height 9
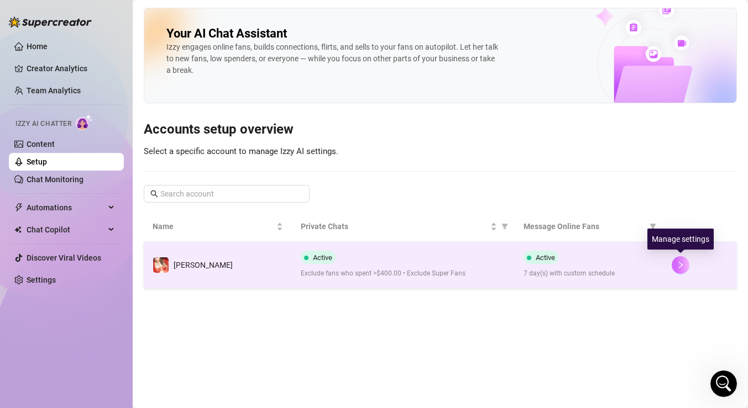
click at [674, 264] on button "button" at bounding box center [680, 265] width 18 height 18
click at [542, 269] on span "7 day(s) with custom schedule" at bounding box center [588, 274] width 130 height 11
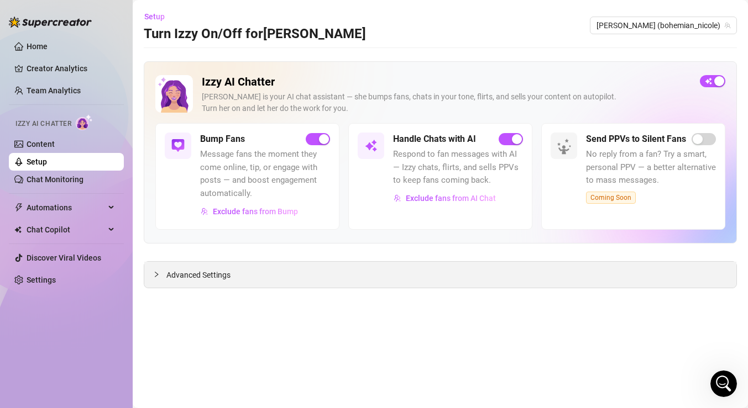
click at [476, 280] on div "Advanced Settings" at bounding box center [440, 275] width 592 height 26
click at [46, 140] on link "Content" at bounding box center [41, 144] width 28 height 9
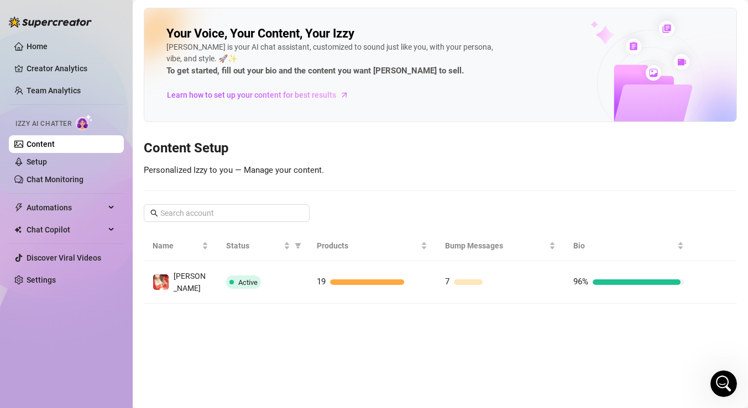
click at [46, 140] on link "Content" at bounding box center [41, 144] width 28 height 9
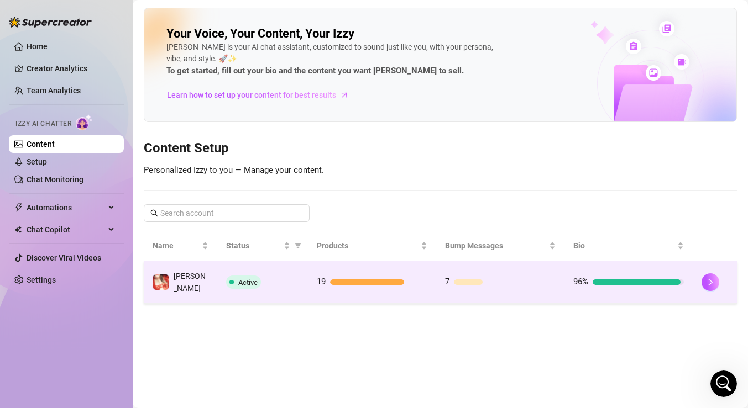
click at [634, 280] on div at bounding box center [635, 283] width 87 height 6
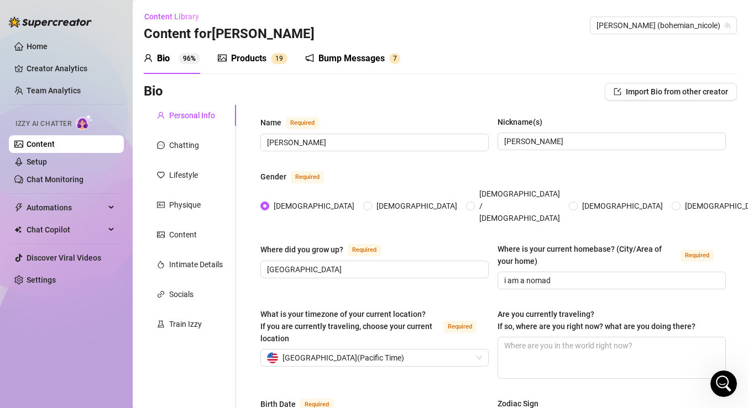
click at [251, 56] on div "Products" at bounding box center [248, 58] width 35 height 13
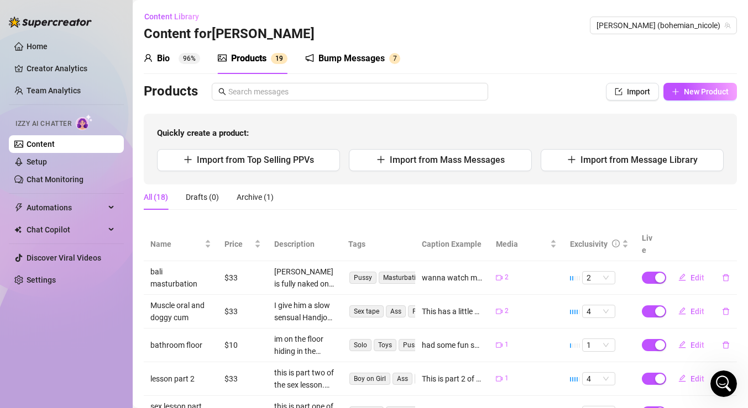
click at [334, 60] on div "Bump Messages" at bounding box center [351, 58] width 66 height 13
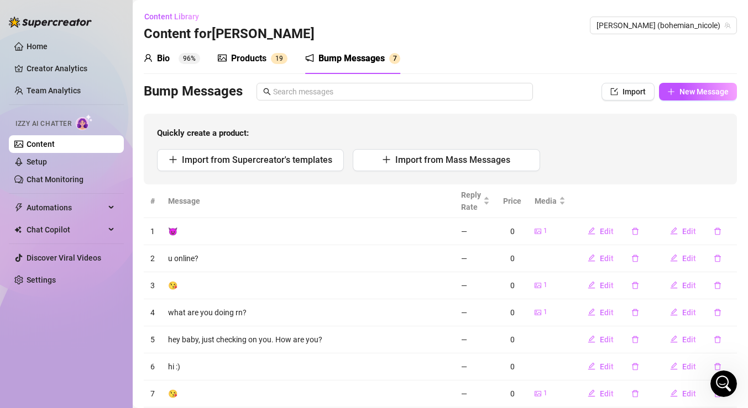
scroll to position [32, 0]
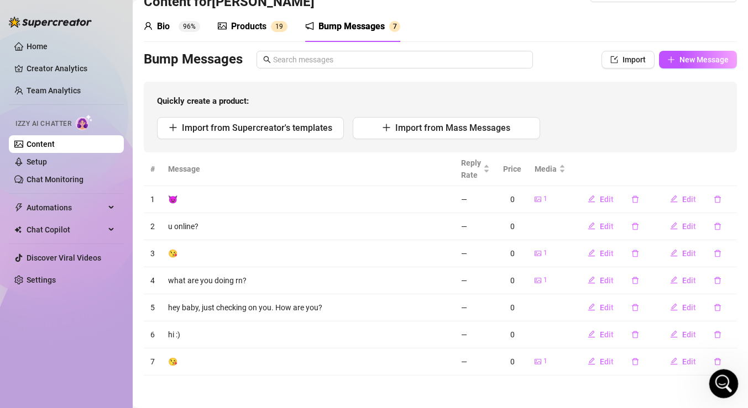
click at [726, 378] on icon "Open Intercom Messenger" at bounding box center [722, 383] width 18 height 18
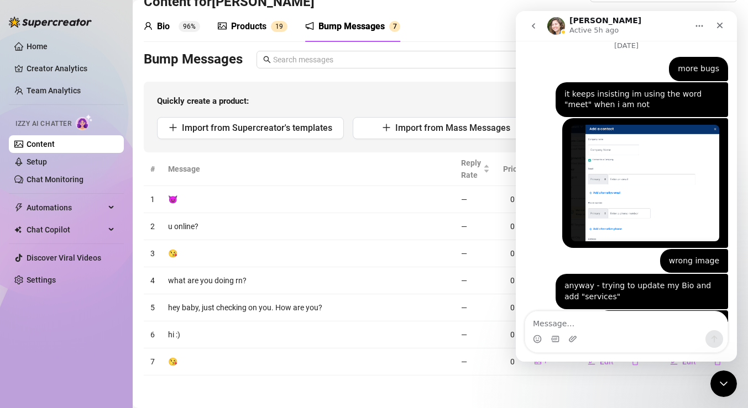
scroll to position [2871, 0]
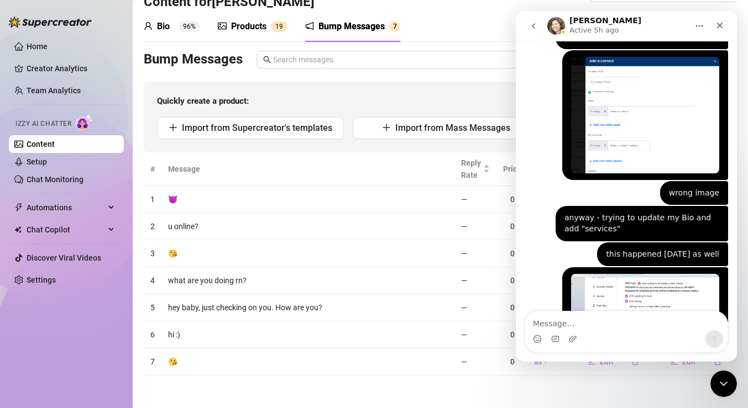
click at [655, 323] on textarea "Message…" at bounding box center [626, 321] width 202 height 19
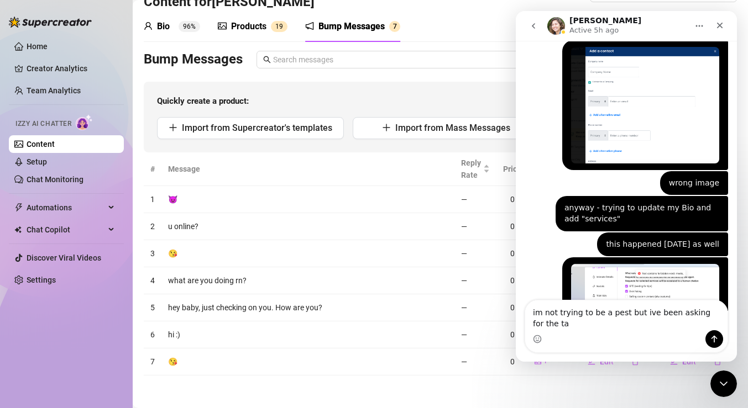
scroll to position [2882, 0]
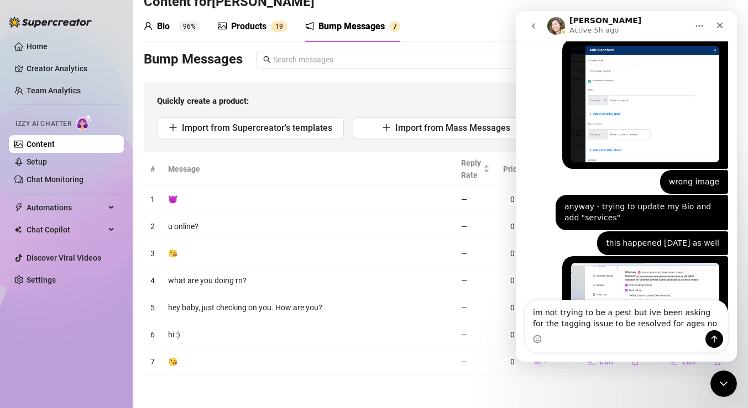
type textarea "im not trying to be a pest but ive been asking for the tagging issue to be reso…"
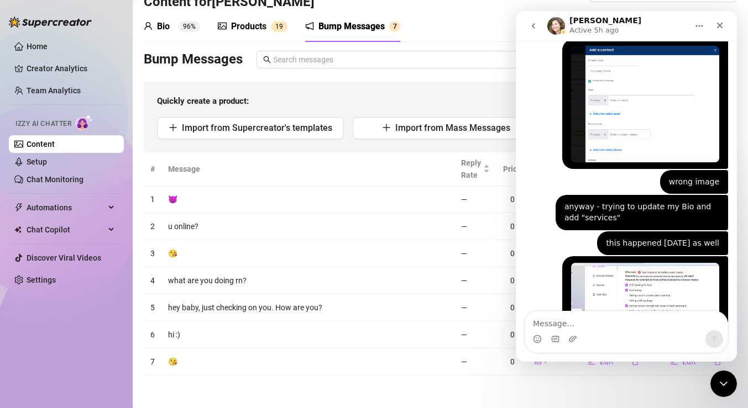
scroll to position [2918, 0]
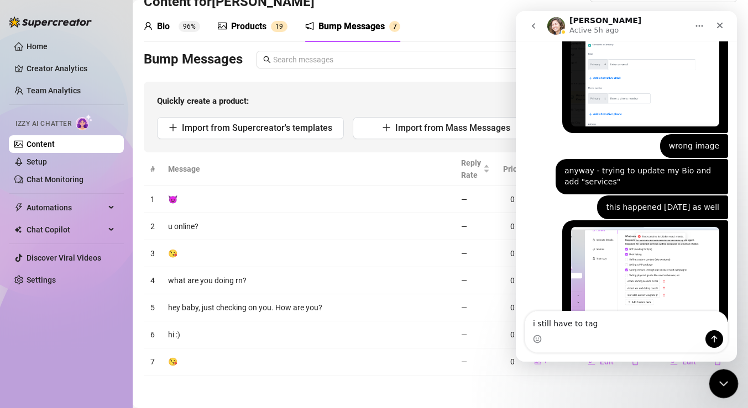
type textarea "i still have to tag"
click at [722, 385] on icon "Close Intercom Messenger" at bounding box center [721, 382] width 13 height 13
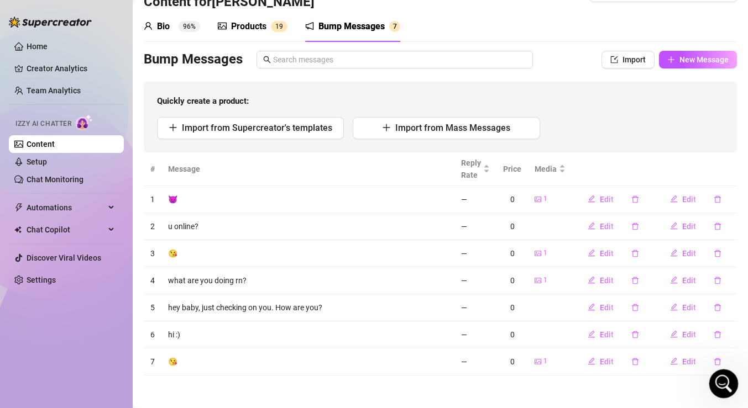
click at [731, 385] on div "Open Intercom Messenger" at bounding box center [722, 382] width 36 height 36
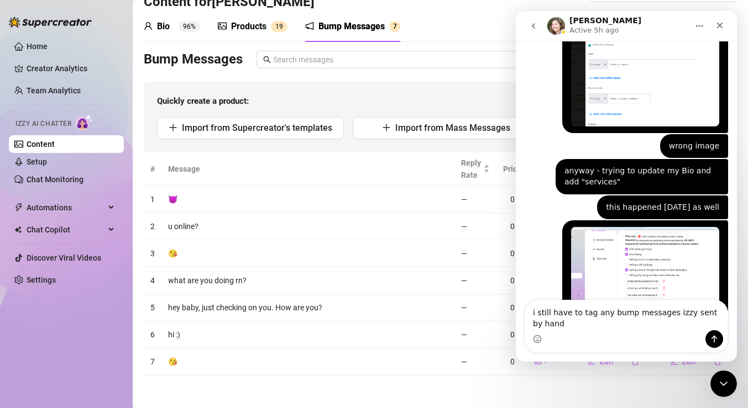
scroll to position [2929, 0]
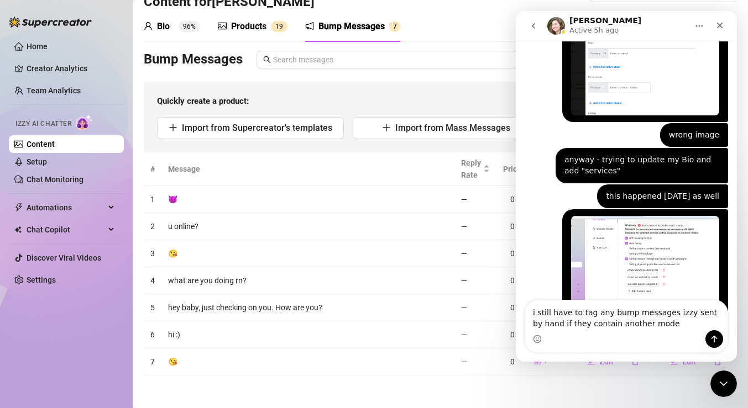
type textarea "i still have to tag any bump messages izzy sent by hand if they contain another…"
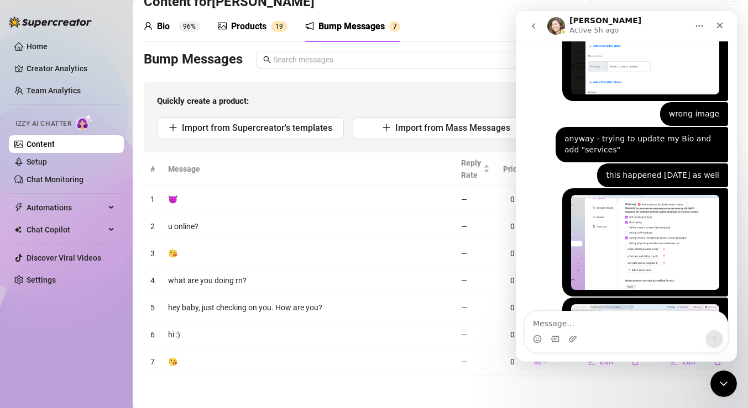
scroll to position [2954, 0]
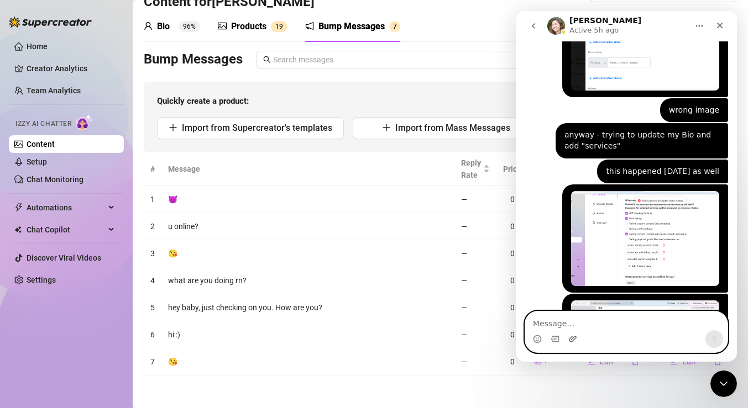
click at [575, 342] on icon "Upload attachment" at bounding box center [572, 339] width 9 height 9
click at [571, 341] on icon "Upload attachment" at bounding box center [572, 339] width 9 height 9
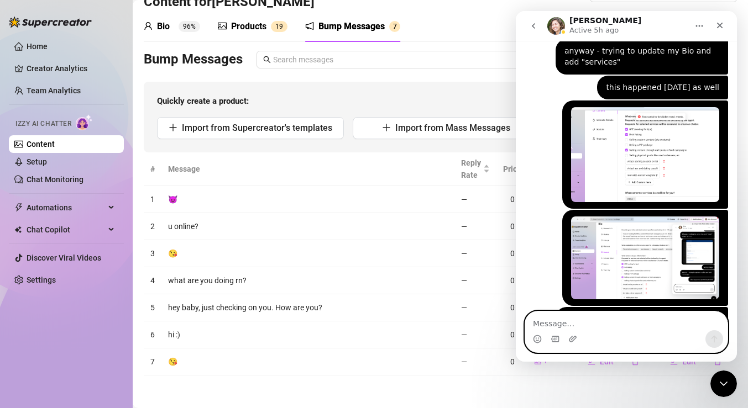
scroll to position [3051, 0]
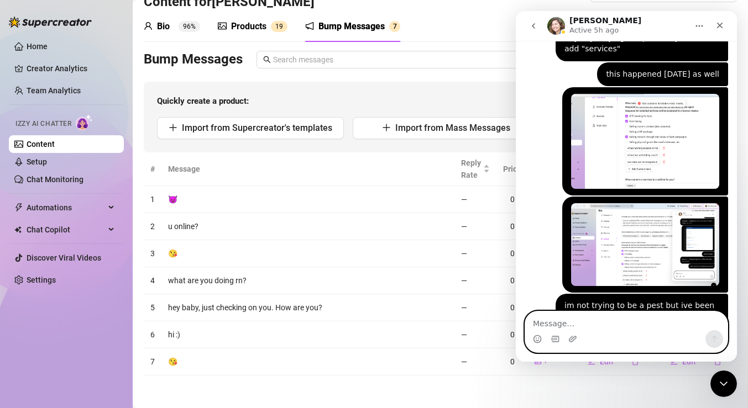
click at [559, 324] on textarea "Message…" at bounding box center [626, 321] width 202 height 19
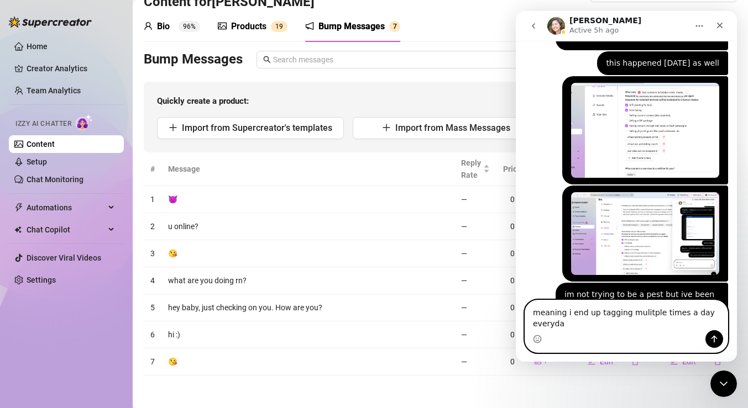
type textarea "meaning i end up tagging mulitple times a day everyday"
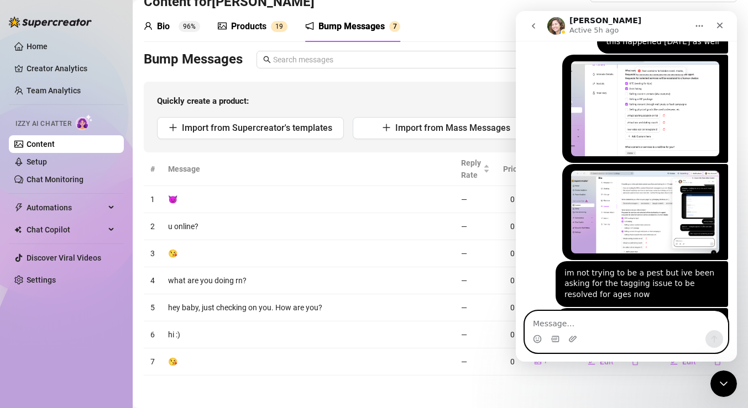
scroll to position [3087, 0]
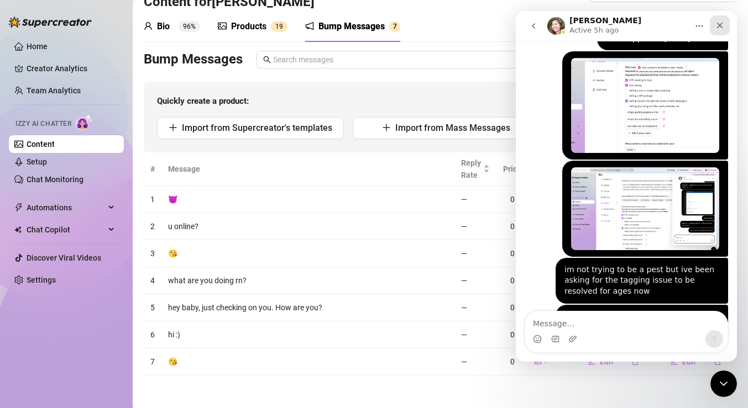
click at [726, 23] on div "Close" at bounding box center [720, 25] width 20 height 20
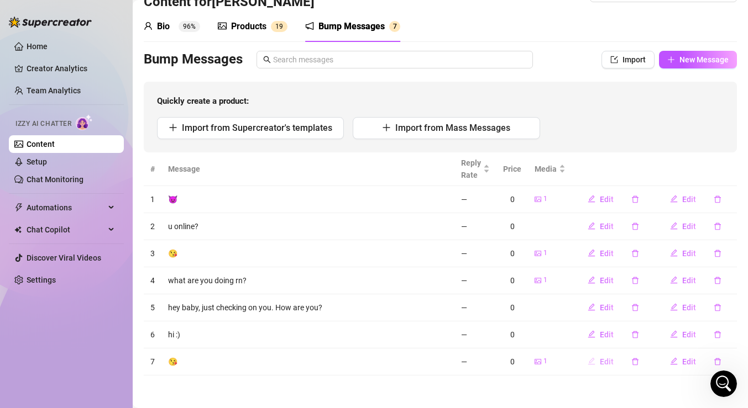
click at [601, 359] on span "Edit" at bounding box center [607, 362] width 14 height 9
type textarea "😘"
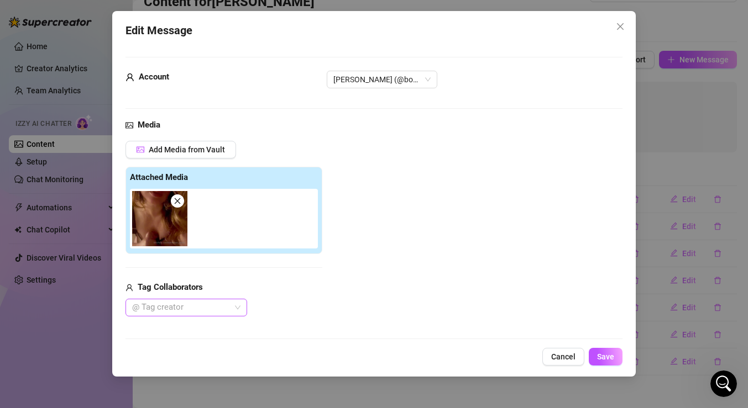
click at [235, 309] on div "@ Tag creator" at bounding box center [186, 308] width 122 height 18
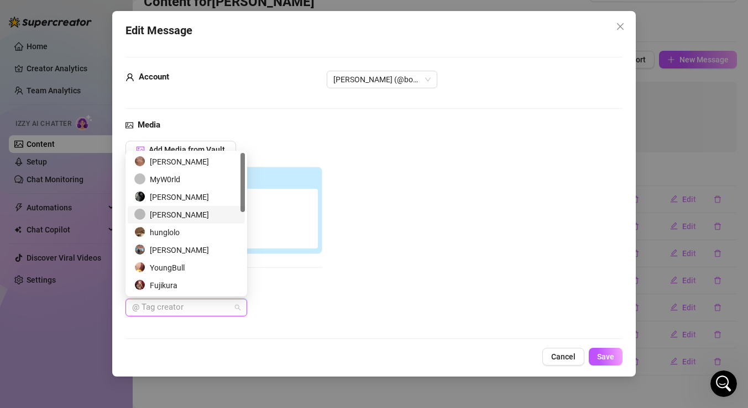
click at [202, 217] on div "[PERSON_NAME]" at bounding box center [186, 215] width 104 height 12
click at [608, 361] on button "Save" at bounding box center [606, 357] width 34 height 18
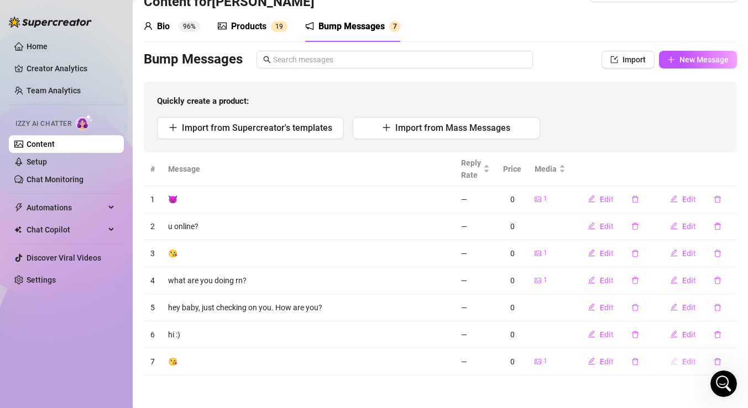
click at [690, 359] on span "Edit" at bounding box center [689, 362] width 14 height 9
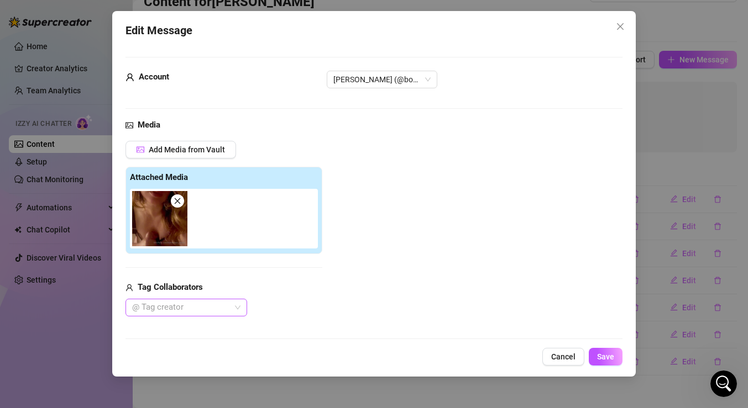
click at [223, 302] on div at bounding box center [181, 307] width 106 height 15
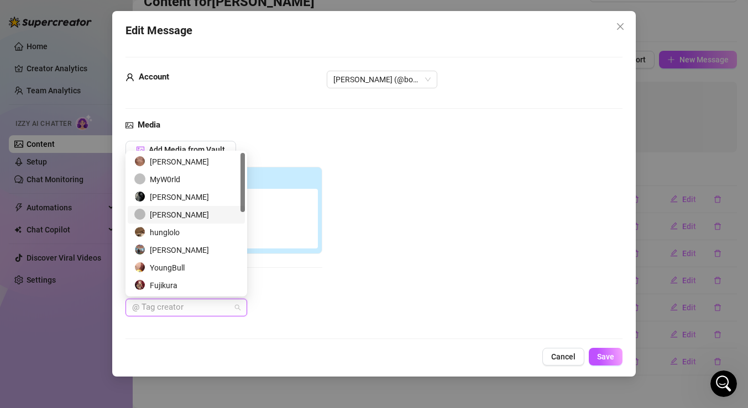
click at [193, 218] on div "[PERSON_NAME]" at bounding box center [186, 215] width 104 height 12
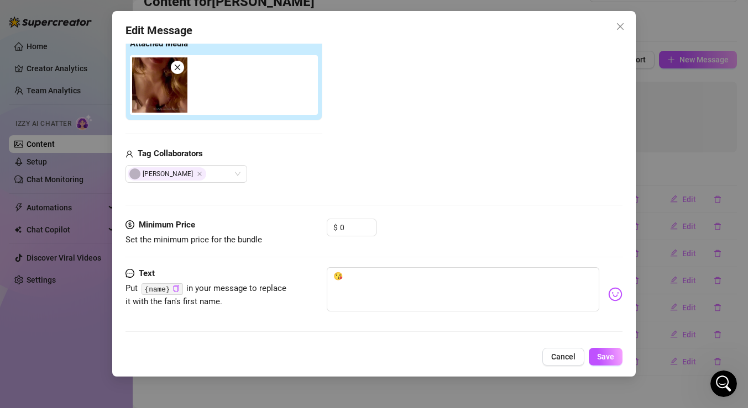
click at [542, 180] on div "Add Media from Vault Attached Media Tag Collaborators [PERSON_NAME]" at bounding box center [373, 95] width 497 height 176
click at [603, 354] on span "Save" at bounding box center [605, 357] width 17 height 9
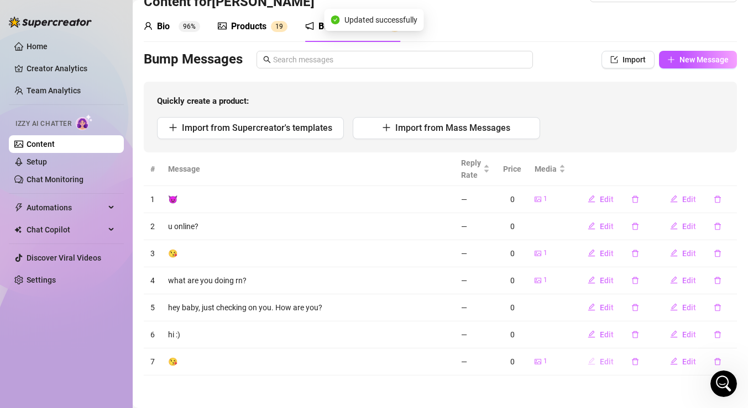
click at [603, 363] on span "Edit" at bounding box center [607, 362] width 14 height 9
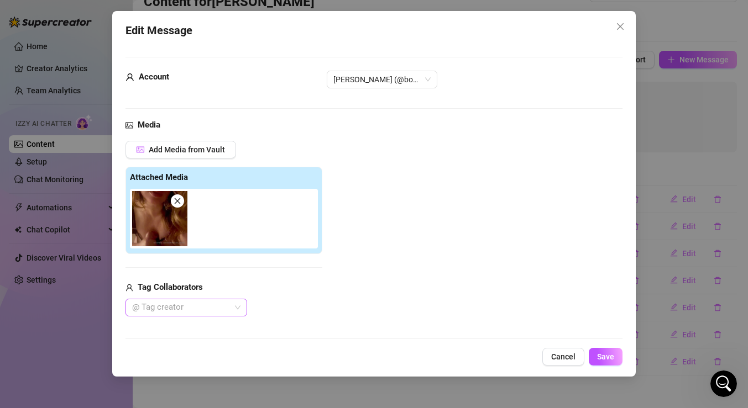
click at [219, 304] on div at bounding box center [181, 307] width 106 height 15
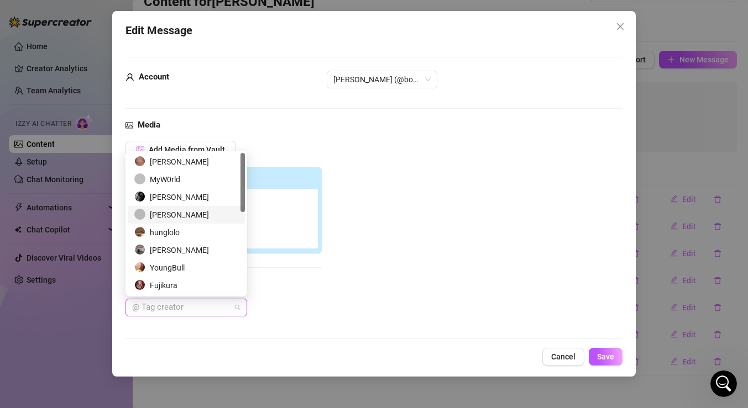
click at [159, 212] on div "[PERSON_NAME]" at bounding box center [186, 215] width 104 height 12
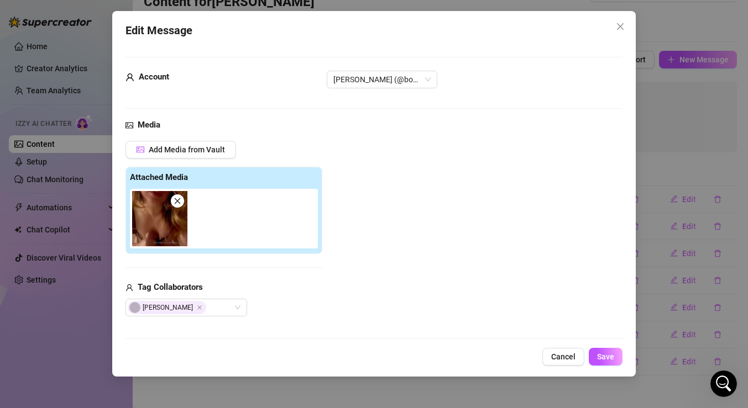
click at [377, 276] on div "Add Media from Vault Attached Media Tag Collaborators [PERSON_NAME]" at bounding box center [373, 229] width 497 height 176
click at [615, 361] on button "Save" at bounding box center [606, 357] width 34 height 18
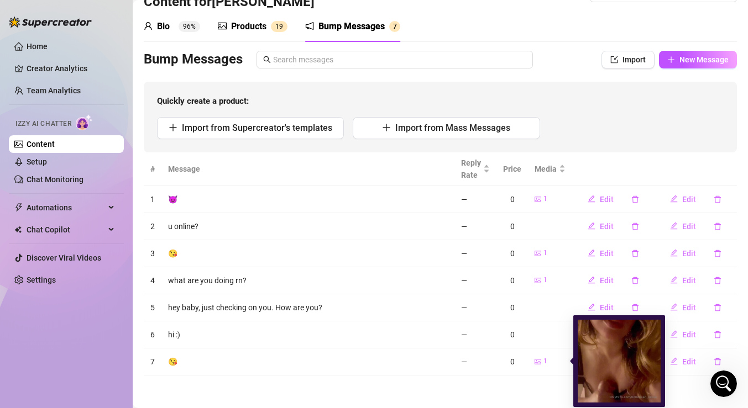
click at [543, 364] on div "1" at bounding box center [540, 361] width 13 height 11
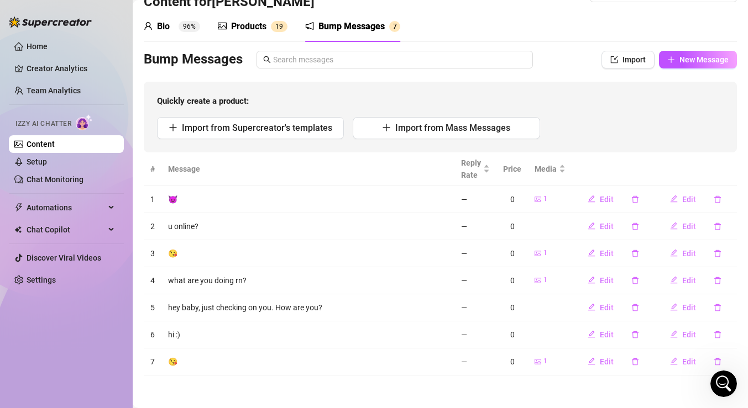
click at [561, 373] on td "1" at bounding box center [550, 362] width 44 height 27
click at [609, 360] on span "Edit" at bounding box center [607, 362] width 14 height 9
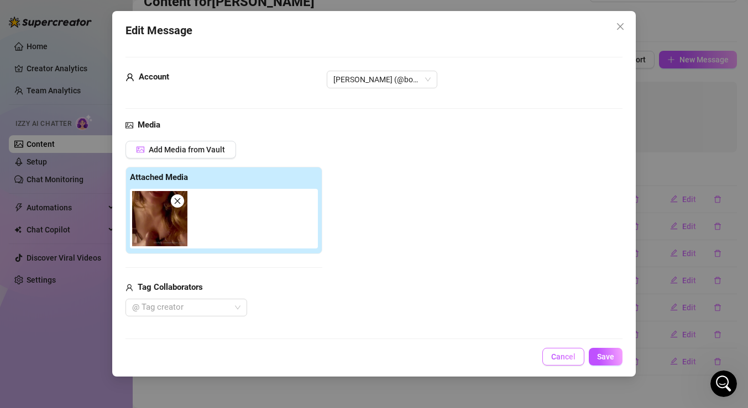
click at [560, 358] on span "Cancel" at bounding box center [563, 357] width 24 height 9
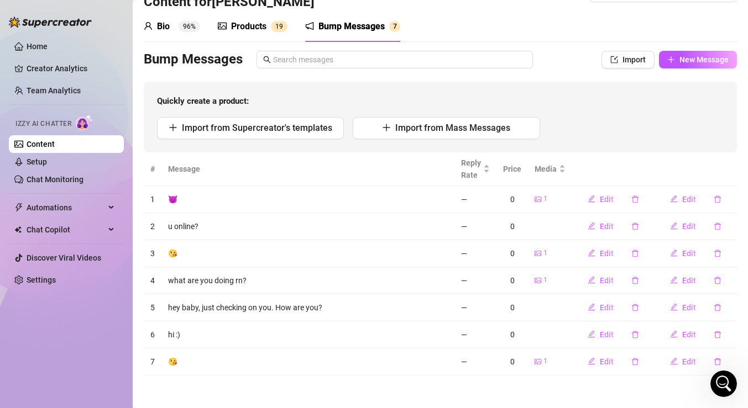
click at [685, 374] on td "Edit" at bounding box center [695, 362] width 82 height 27
click at [685, 361] on span "Edit" at bounding box center [689, 362] width 14 height 9
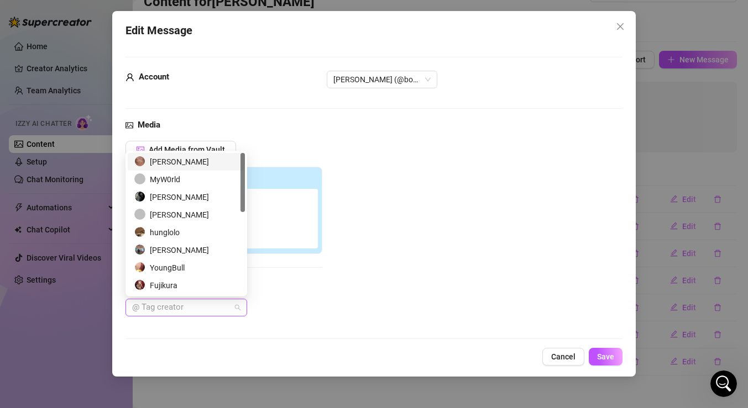
click at [243, 310] on div "@ Tag creator" at bounding box center [186, 308] width 122 height 18
click at [182, 220] on div "[PERSON_NAME]" at bounding box center [186, 215] width 104 height 12
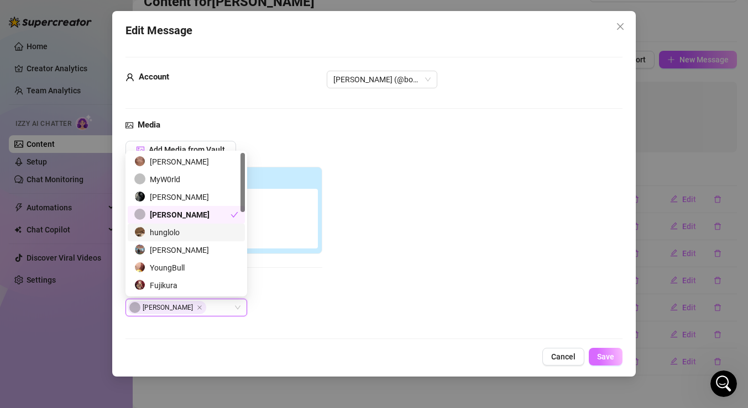
click at [607, 356] on span "Save" at bounding box center [605, 357] width 17 height 9
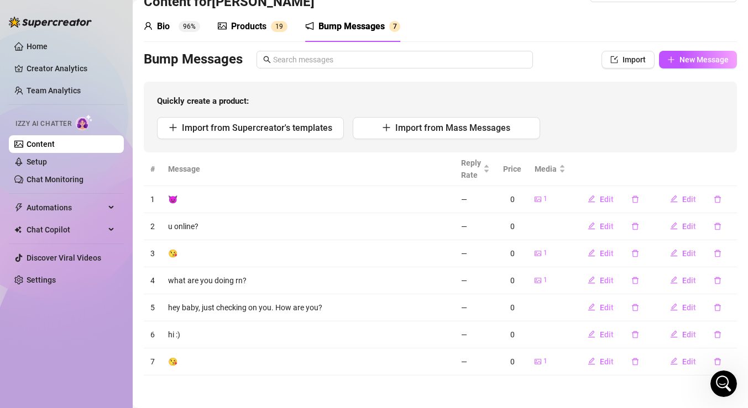
click at [113, 384] on div "Home Creator Analytics Team Analytics Izzy AI Chatter Content Setup Chat Monito…" at bounding box center [66, 199] width 115 height 398
click at [605, 356] on button "Edit" at bounding box center [601, 362] width 44 height 18
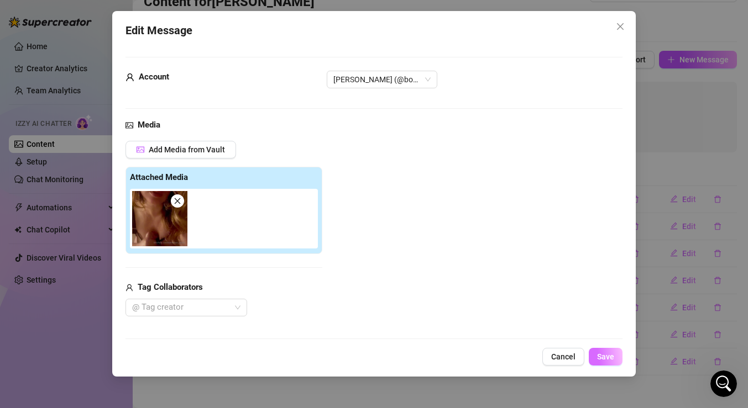
click at [612, 360] on span "Save" at bounding box center [605, 357] width 17 height 9
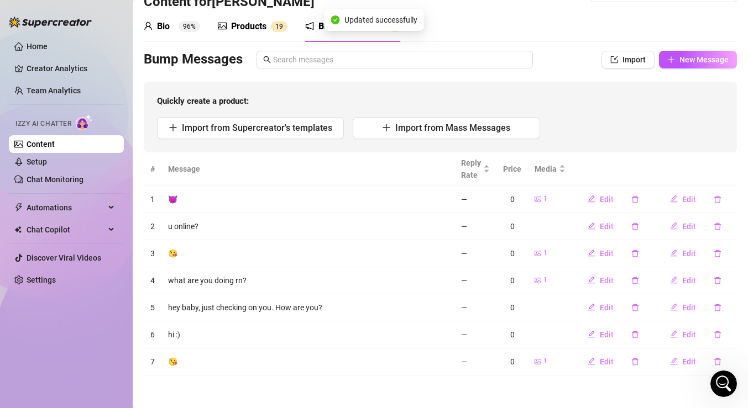
click at [583, 395] on main "Content Library Content for [PERSON_NAME] [PERSON_NAME] (bohemian_nicole) Bio 9…" at bounding box center [440, 188] width 615 height 441
click at [713, 378] on div "Open Intercom Messenger" at bounding box center [722, 382] width 36 height 36
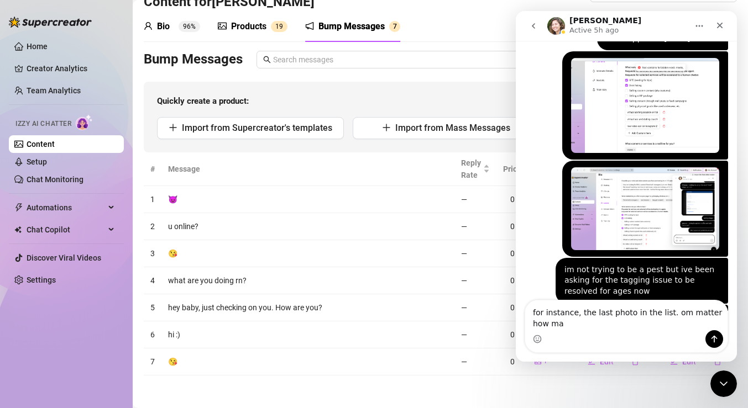
scroll to position [3098, 0]
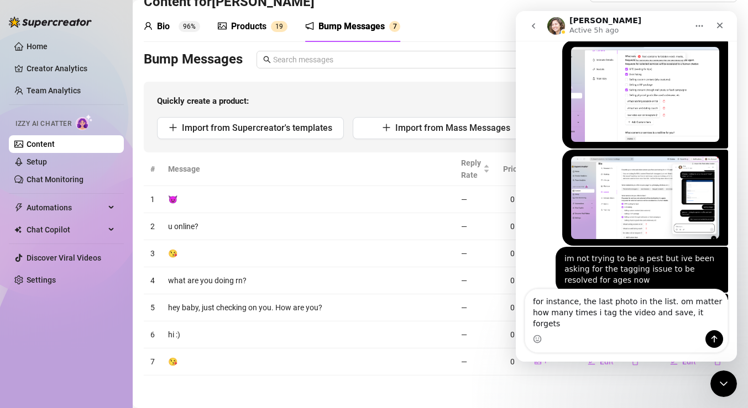
type textarea "for instance, the last photo in the list. om matter how many times i tag the vi…"
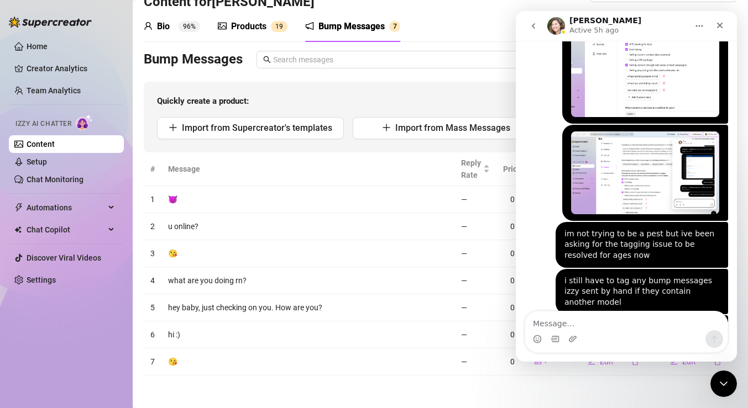
scroll to position [3134, 0]
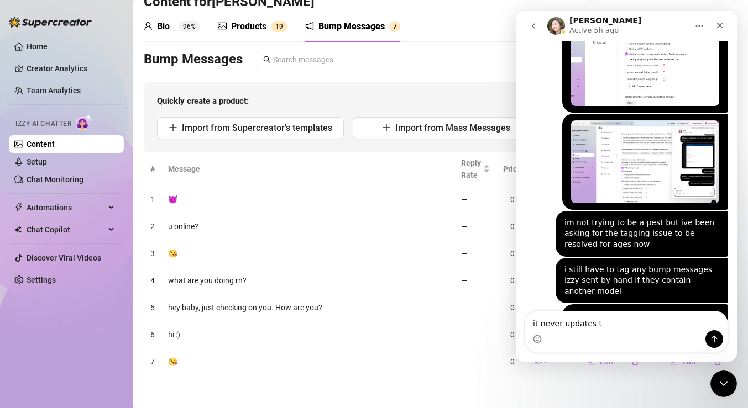
type textarea "it never updates"
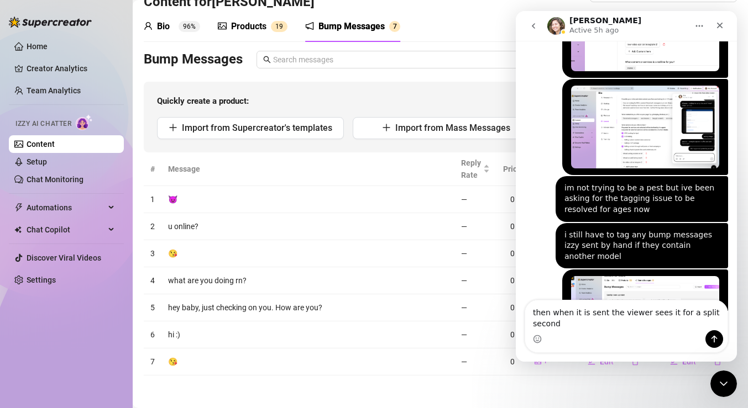
scroll to position [3170, 0]
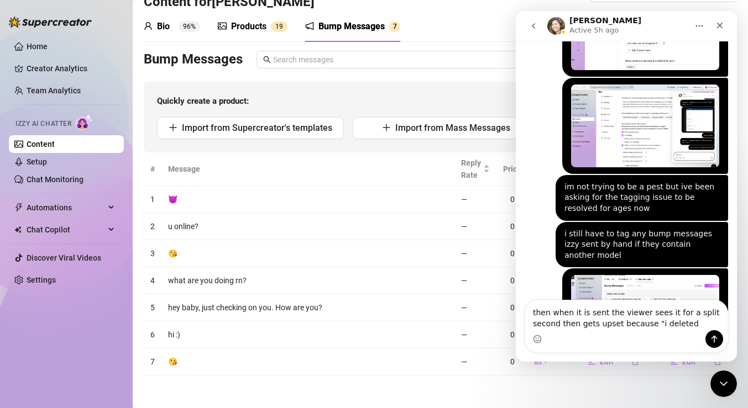
click at [659, 322] on textarea "then when it is sent the viewer sees it for a split second then gets upset beca…" at bounding box center [626, 316] width 202 height 30
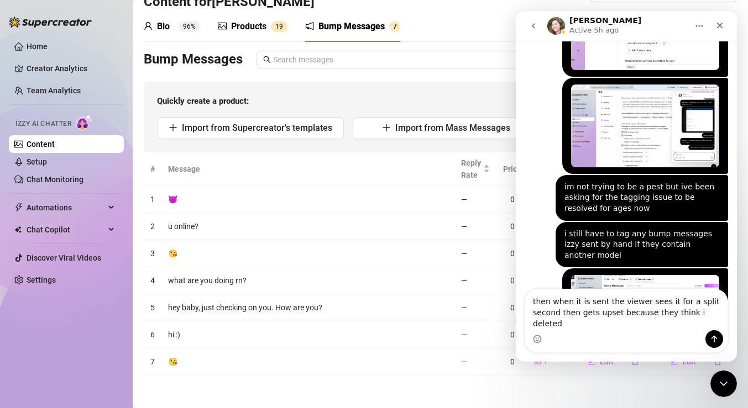
click at [726, 323] on textarea "then when it is sent the viewer sees it for a split second then gets upset beca…" at bounding box center [626, 310] width 202 height 41
type textarea "then when it is sent the viewer sees it for a split second then gets upset beca…"
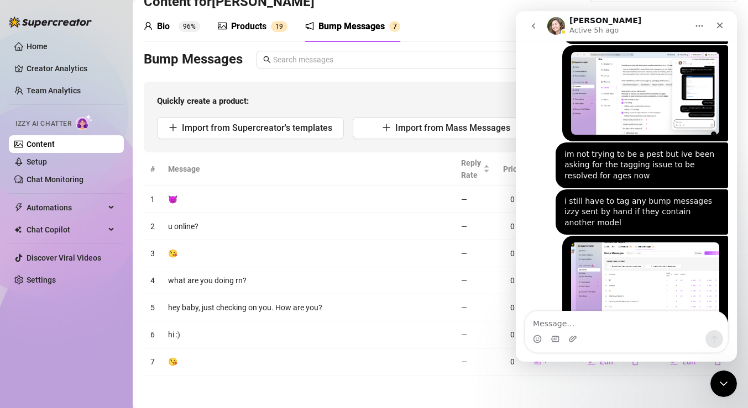
scroll to position [3206, 0]
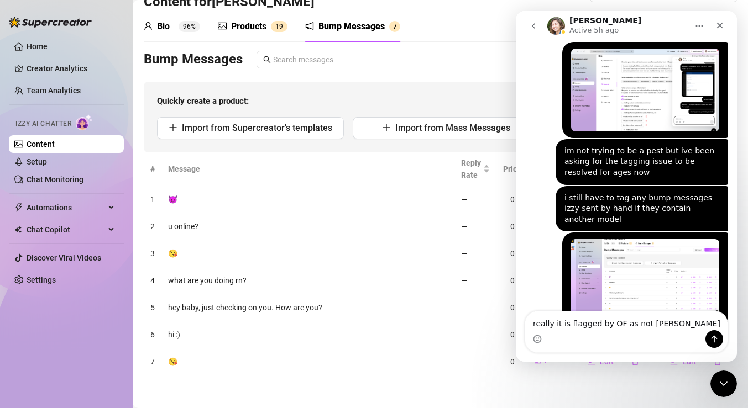
type textarea "really it is flagged by OF as not tagged"
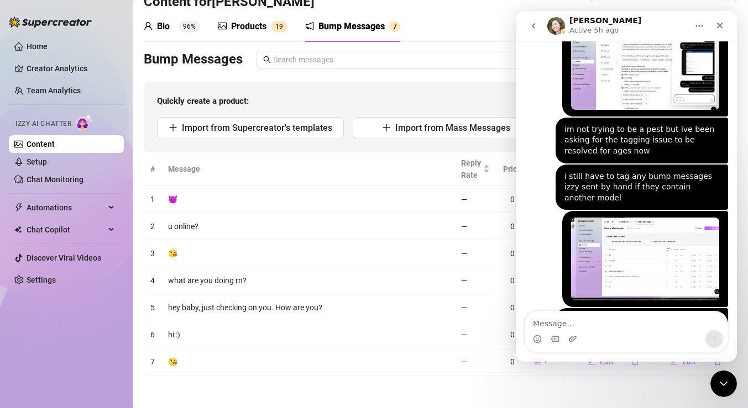
scroll to position [3231, 0]
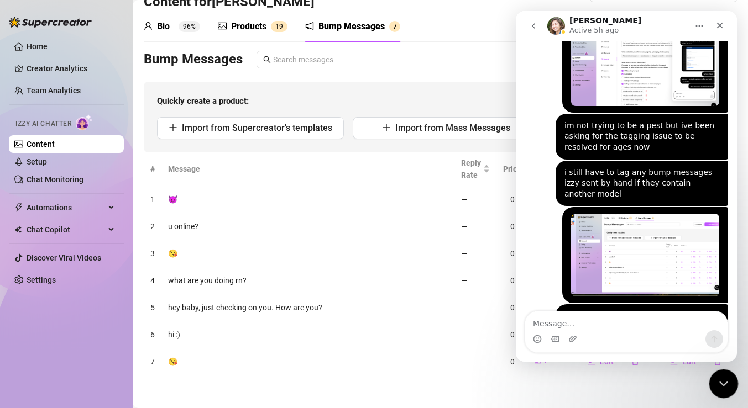
click at [720, 383] on icon "Close Intercom Messenger" at bounding box center [721, 382] width 13 height 13
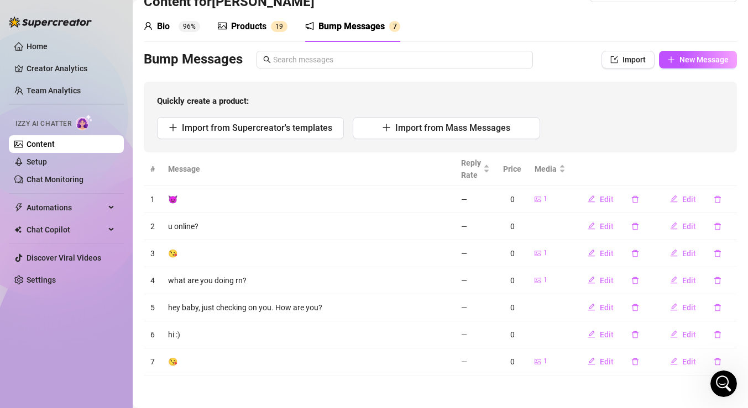
click at [265, 26] on div "Products" at bounding box center [248, 26] width 35 height 13
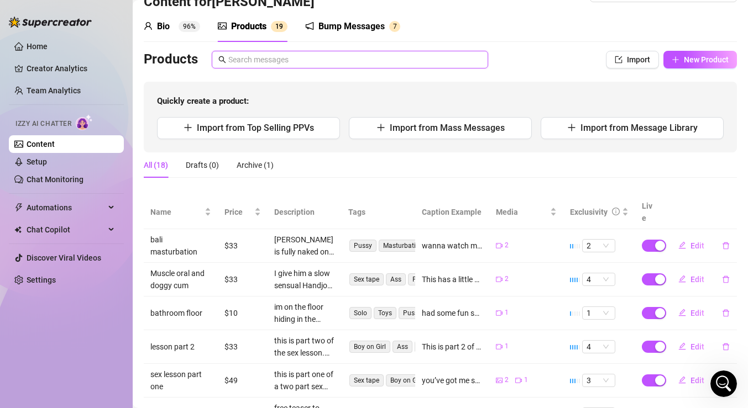
click at [370, 56] on input "text" at bounding box center [354, 60] width 253 height 12
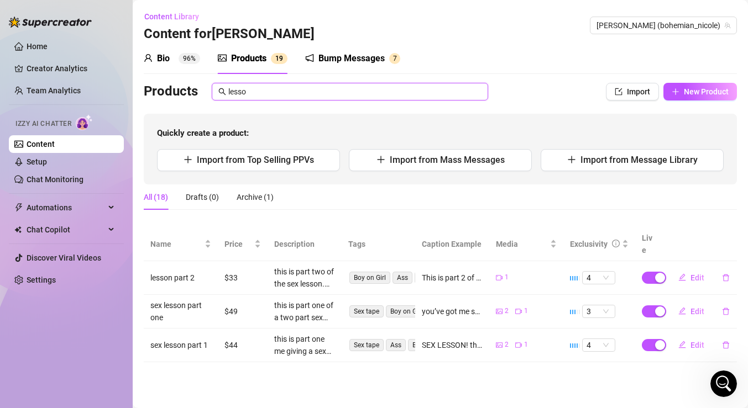
scroll to position [0, 0]
type input "lesson"
click at [692, 307] on span "Edit" at bounding box center [697, 311] width 14 height 9
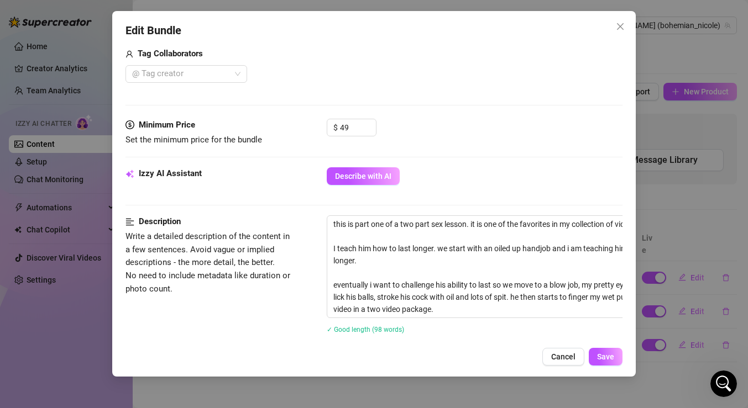
scroll to position [281, 0]
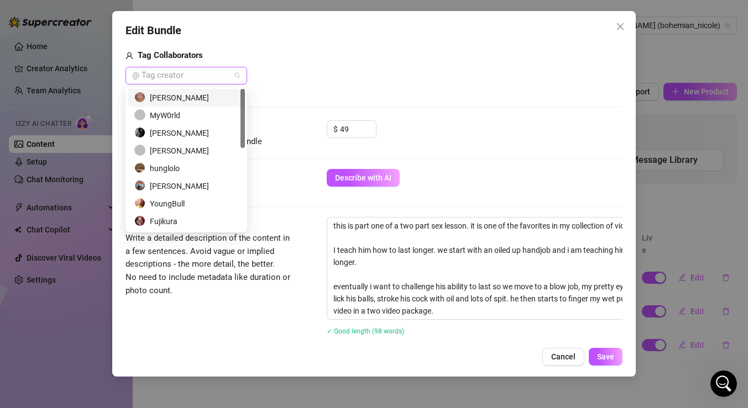
click at [238, 75] on div "@ Tag creator" at bounding box center [186, 76] width 122 height 18
click at [221, 95] on div "[PERSON_NAME]" at bounding box center [186, 98] width 104 height 12
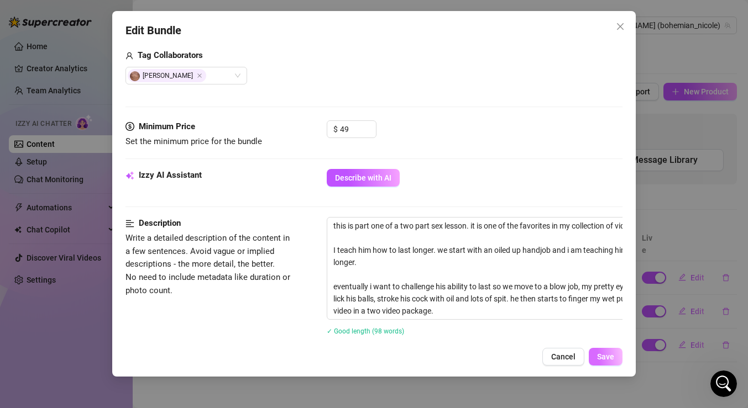
click at [608, 361] on span "Save" at bounding box center [605, 357] width 17 height 9
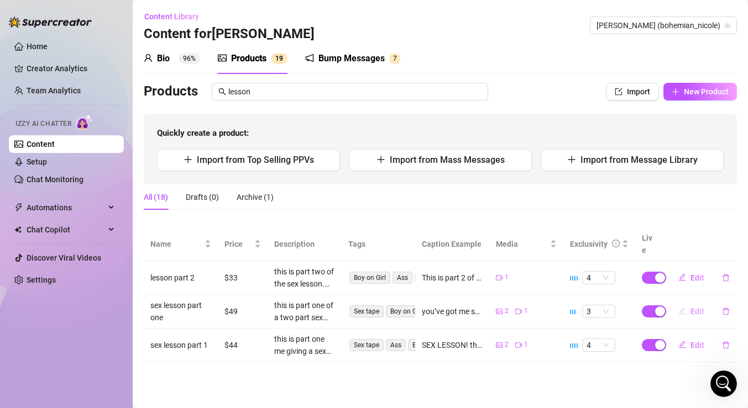
click at [696, 307] on span "Edit" at bounding box center [697, 311] width 14 height 9
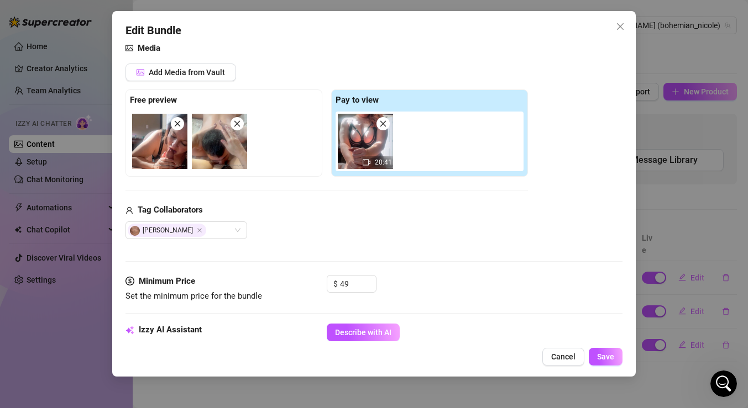
scroll to position [127, 0]
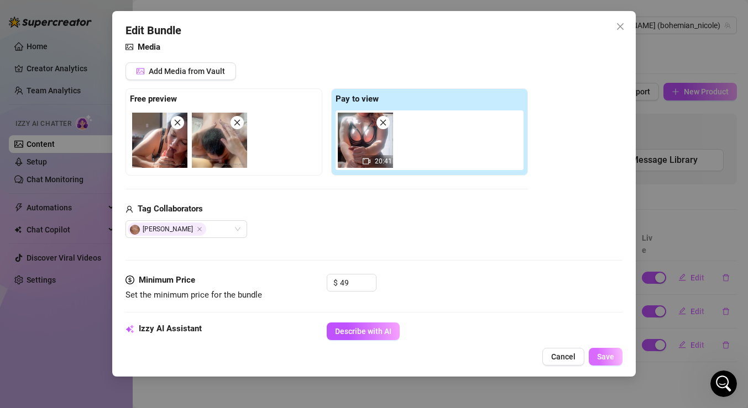
click at [604, 361] on span "Save" at bounding box center [605, 357] width 17 height 9
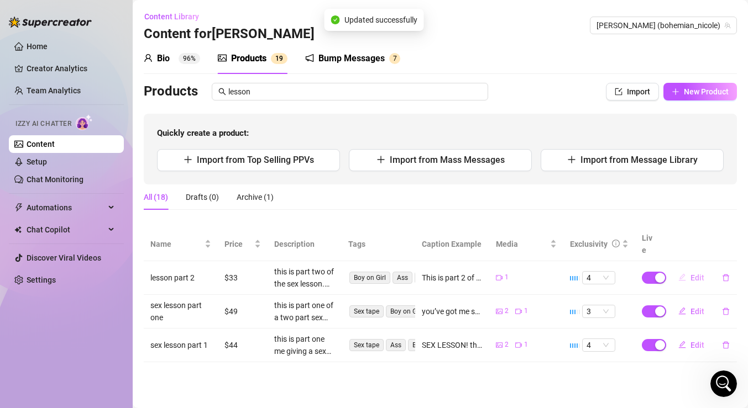
click at [691, 274] on span "Edit" at bounding box center [697, 278] width 14 height 9
type textarea "This is part 2 of the sex lesson The techniques we practiced clearly were worki…"
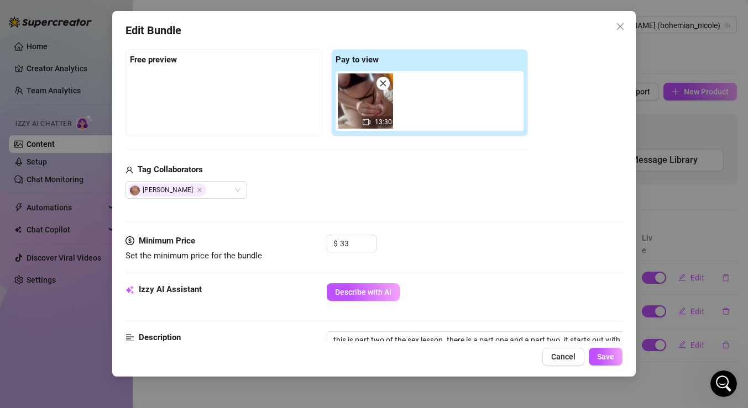
scroll to position [174, 0]
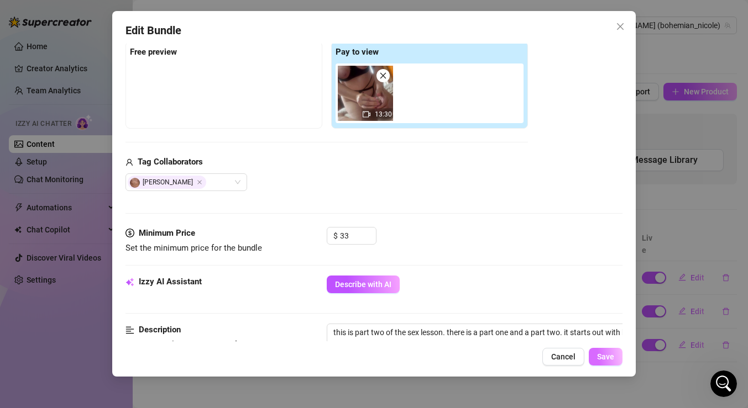
click at [601, 356] on span "Save" at bounding box center [605, 357] width 17 height 9
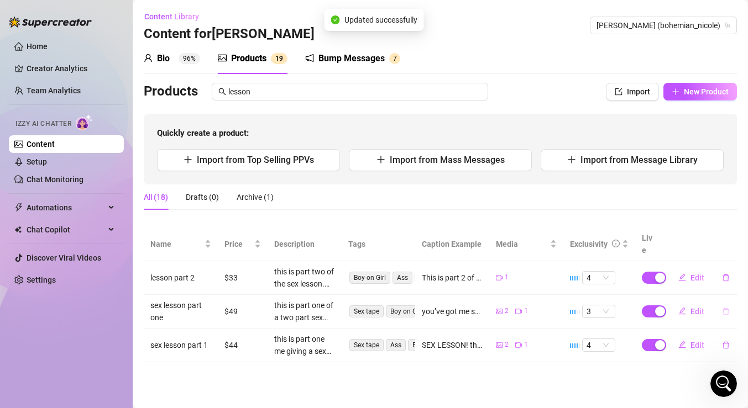
click at [725, 308] on icon "delete" at bounding box center [725, 311] width 7 height 7
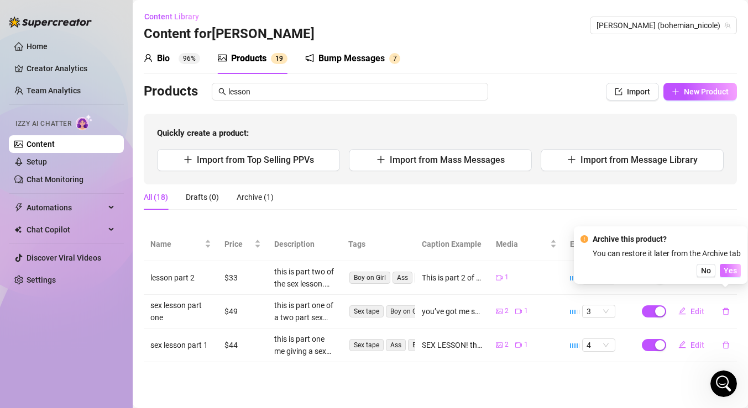
drag, startPoint x: 732, startPoint y: 272, endPoint x: 732, endPoint y: 266, distance: 6.6
click at [732, 270] on span "Yes" at bounding box center [729, 270] width 13 height 9
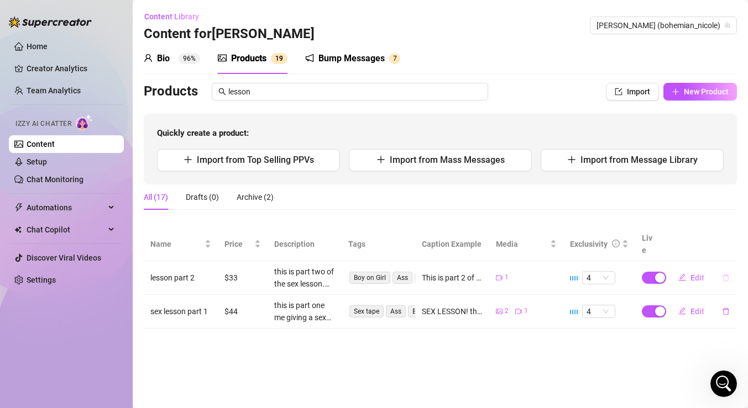
scroll to position [3231, 0]
